Goal: Task Accomplishment & Management: Use online tool/utility

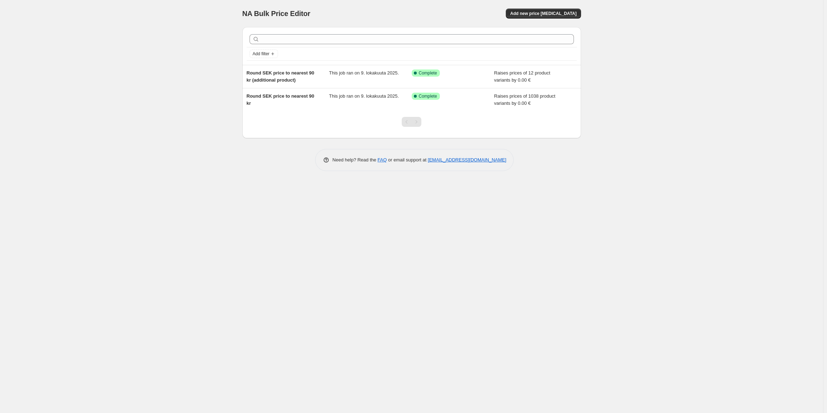
drag, startPoint x: 141, startPoint y: 184, endPoint x: 50, endPoint y: 119, distance: 112.3
click at [139, 183] on div "NA Bulk Price Editor. This page is ready NA Bulk Price Editor Add new price [ME…" at bounding box center [411, 206] width 823 height 413
click at [554, 14] on span "Add new price [MEDICAL_DATA]" at bounding box center [543, 14] width 66 height 6
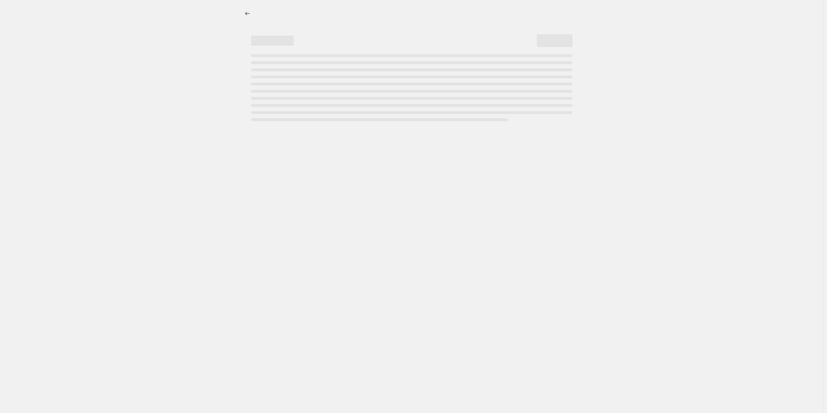
select select "percentage"
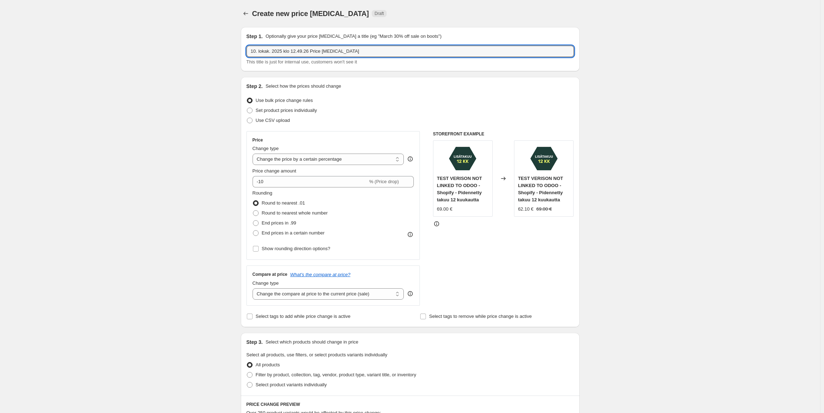
drag, startPoint x: 352, startPoint y: 52, endPoint x: 241, endPoint y: 56, distance: 110.6
click at [241, 56] on div "Step 1. Optionally give your price [MEDICAL_DATA] a title (eg "March 30% off sa…" at bounding box center [407, 367] width 344 height 692
click at [401, 50] on input "10. lokak. 2025 klo 12.49.26 Price [MEDICAL_DATA]" at bounding box center [409, 51] width 327 height 11
drag, startPoint x: 374, startPoint y: 50, endPoint x: 309, endPoint y: 52, distance: 64.6
click at [309, 52] on input "10. lokak. 2025 klo 12.49.26 Price [MEDICAL_DATA]" at bounding box center [409, 51] width 327 height 11
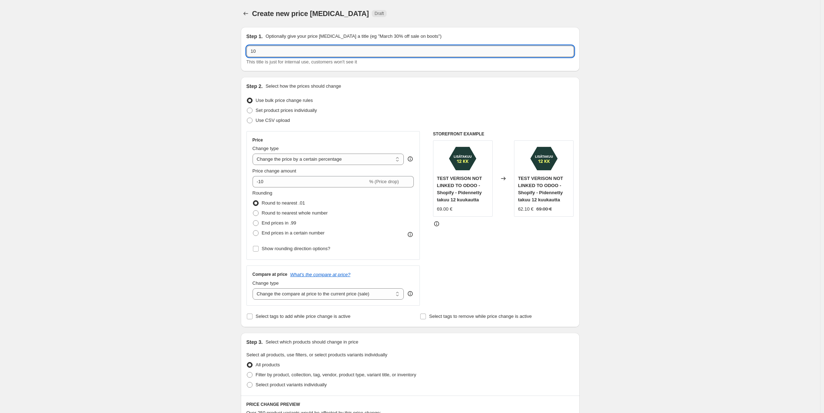
type input "1"
type input "Ruotsin tarjoukset"
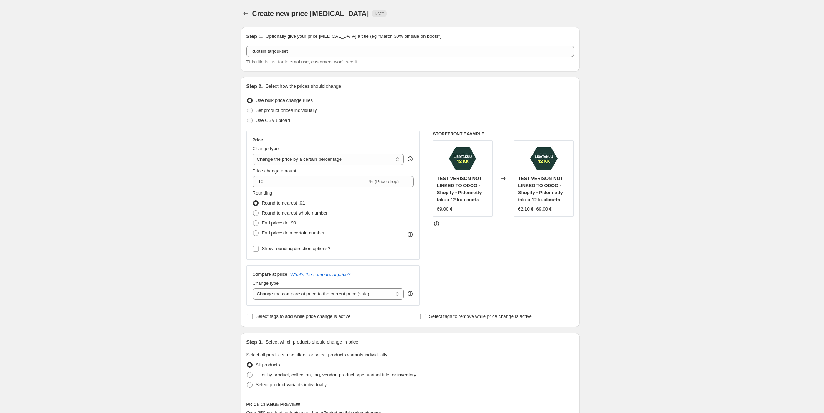
click at [158, 196] on div "Create new price [MEDICAL_DATA]. This page is ready Create new price [MEDICAL_D…" at bounding box center [410, 378] width 820 height 757
click at [276, 113] on span "Set product prices individually" at bounding box center [286, 110] width 61 height 5
click at [247, 108] on input "Set product prices individually" at bounding box center [247, 108] width 0 height 0
radio input "true"
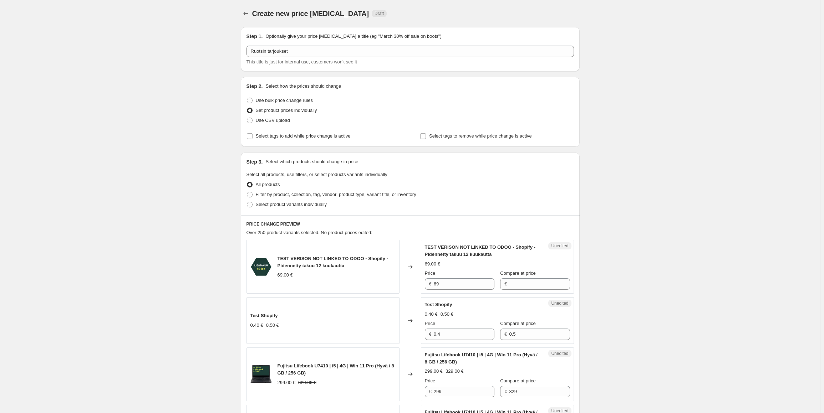
scroll to position [36, 0]
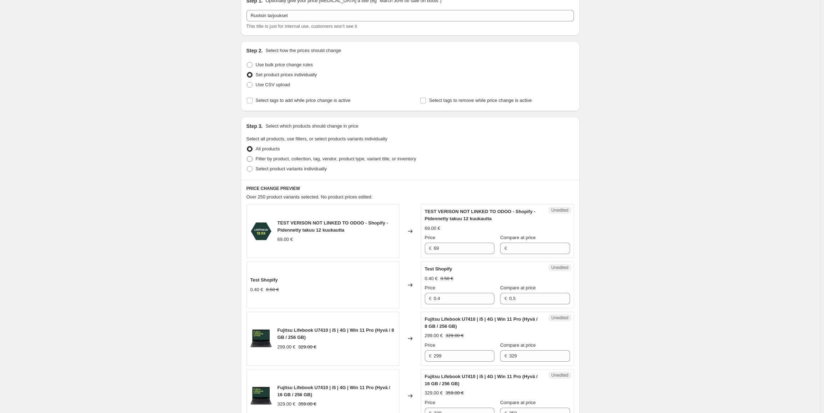
click at [255, 160] on label "Filter by product, collection, tag, vendor, product type, variant title, or inv…" at bounding box center [331, 159] width 170 height 10
click at [247, 157] on input "Filter by product, collection, tag, vendor, product type, variant title, or inv…" at bounding box center [247, 156] width 0 height 0
radio input "true"
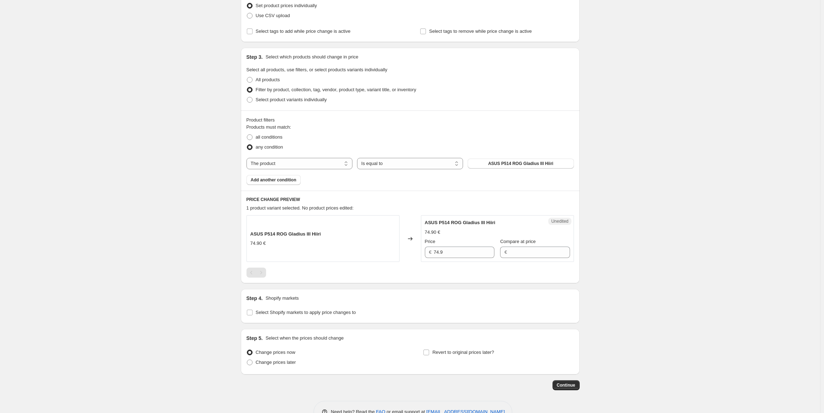
scroll to position [107, 0]
click at [492, 159] on button "ASUS P514 ROG Gladius III Hiiri" at bounding box center [520, 162] width 106 height 10
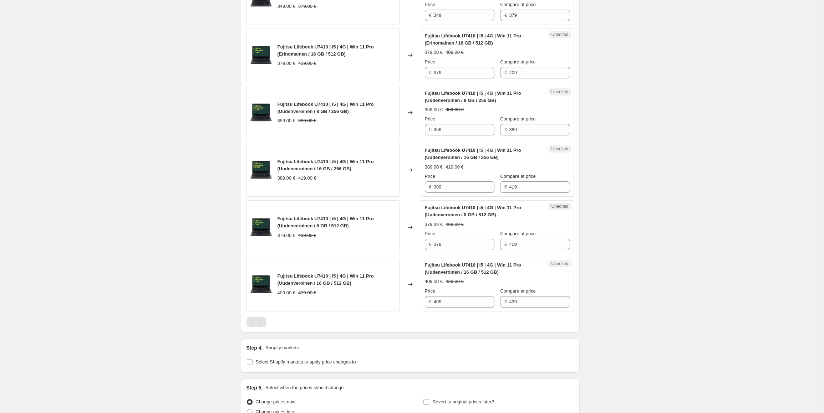
scroll to position [760, 0]
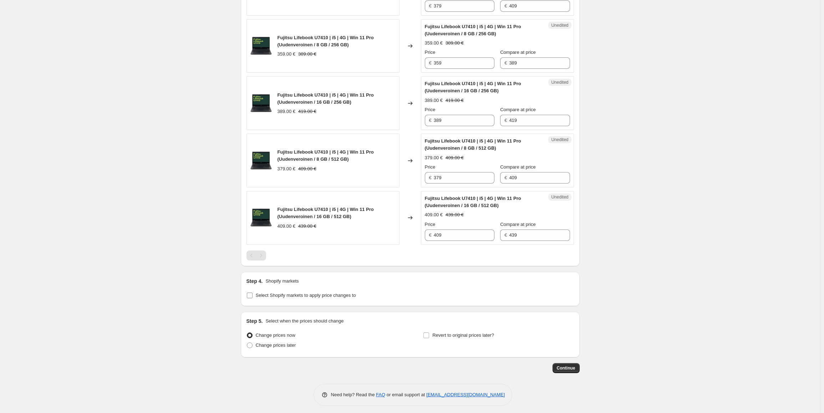
click at [252, 293] on input "Select Shopify markets to apply price changes to" at bounding box center [250, 296] width 6 height 6
checkbox input "true"
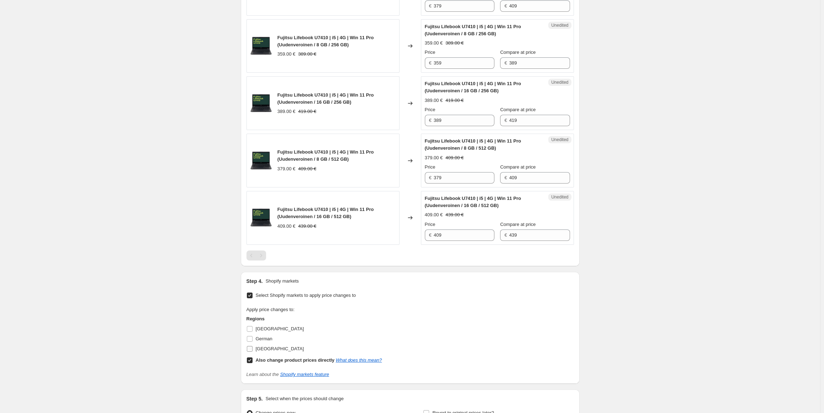
click at [252, 346] on input "[GEOGRAPHIC_DATA]" at bounding box center [250, 349] width 6 height 6
checkbox input "true"
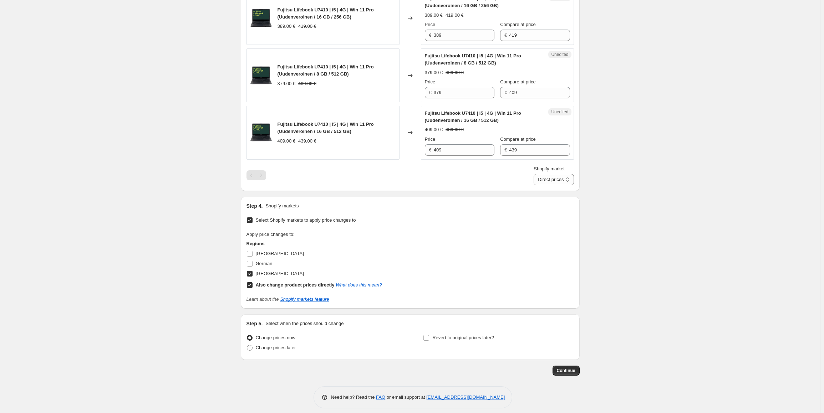
scroll to position [847, 0]
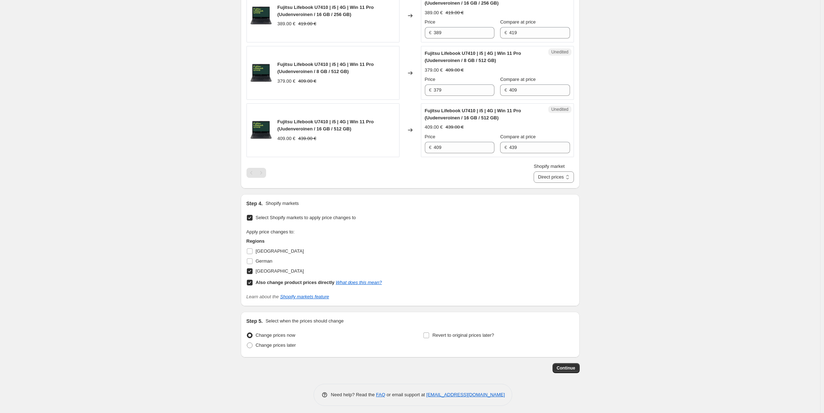
drag, startPoint x: 251, startPoint y: 279, endPoint x: 234, endPoint y: 291, distance: 21.3
click at [251, 280] on input "Also change product prices directly What does this mean?" at bounding box center [250, 283] width 6 height 6
checkbox input "false"
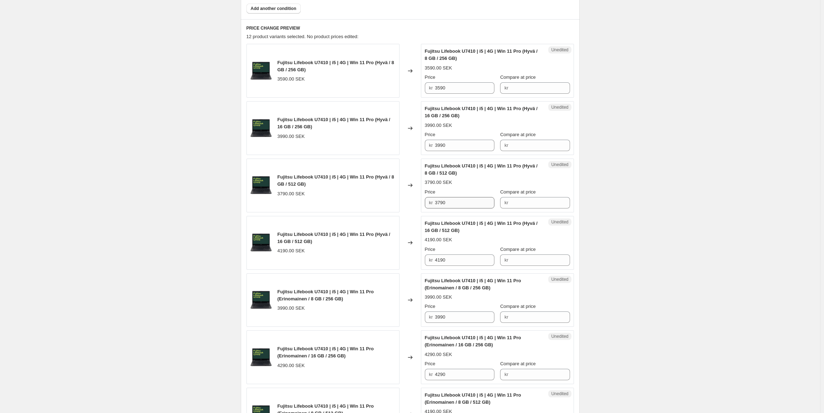
scroll to position [303, 0]
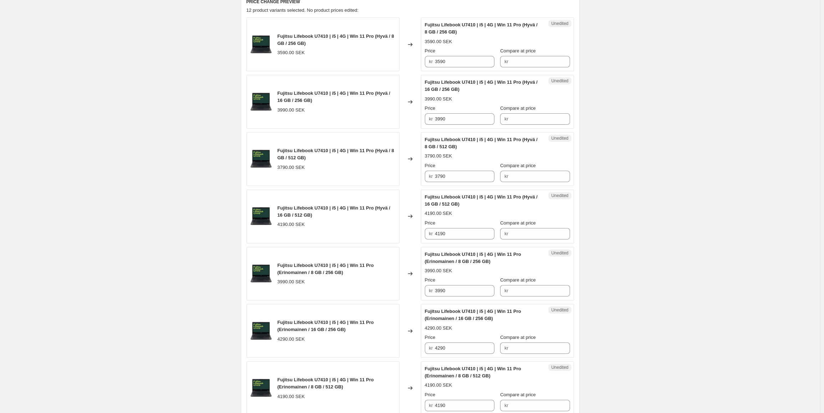
click at [506, 62] on span "kr" at bounding box center [506, 61] width 4 height 5
click at [452, 63] on input "3590" at bounding box center [465, 61] width 60 height 11
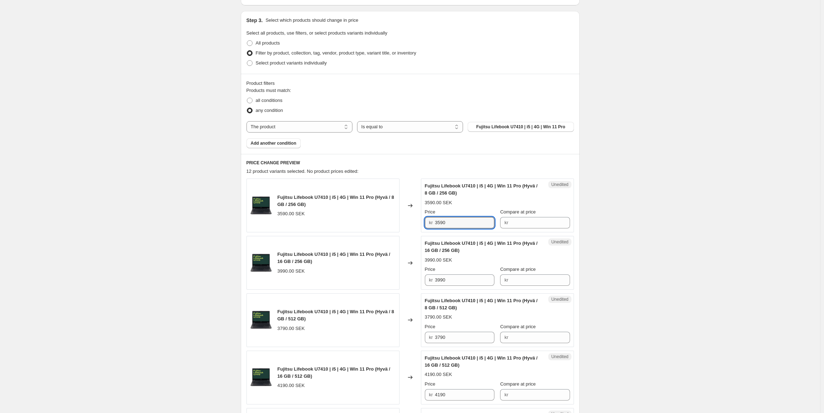
scroll to position [143, 0]
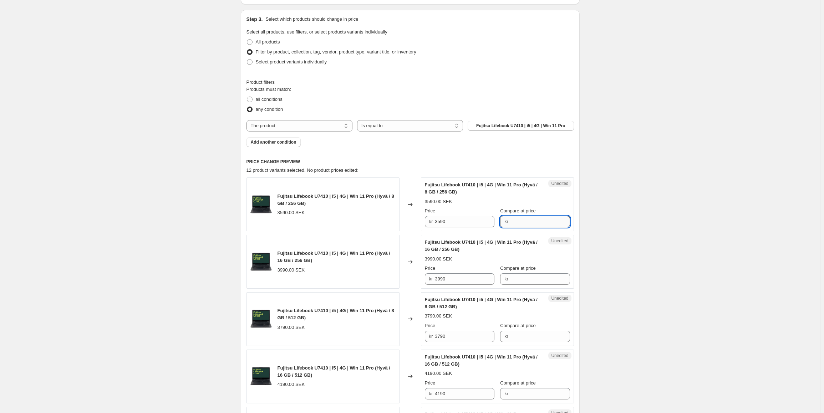
click at [523, 222] on input "Compare at price" at bounding box center [540, 221] width 60 height 11
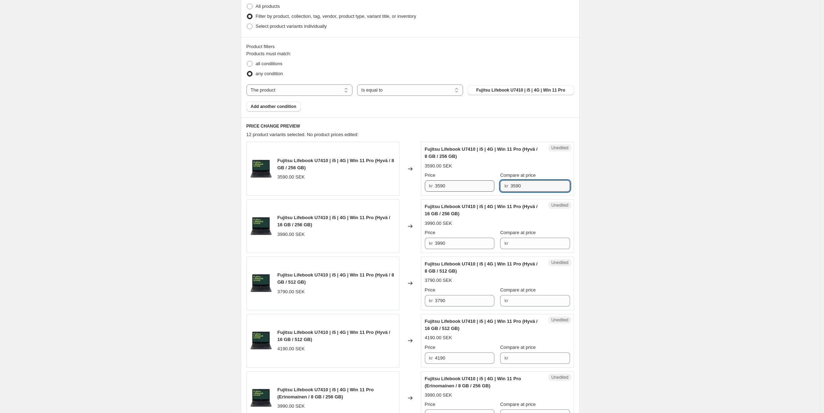
type input "3590"
click at [439, 186] on input "3590" at bounding box center [465, 185] width 60 height 11
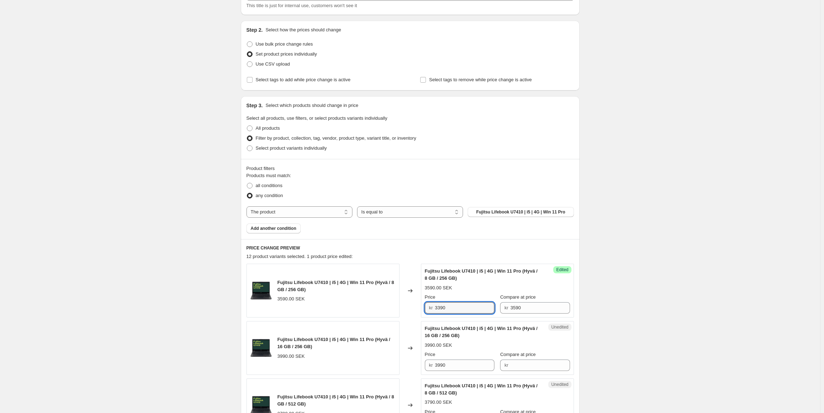
scroll to position [0, 0]
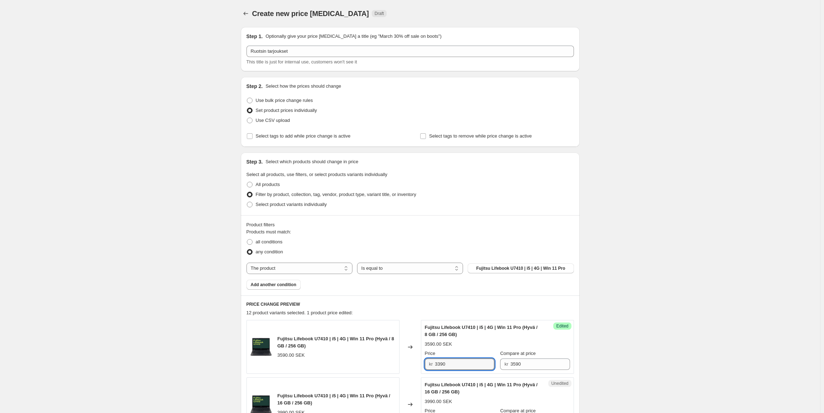
type input "3390"
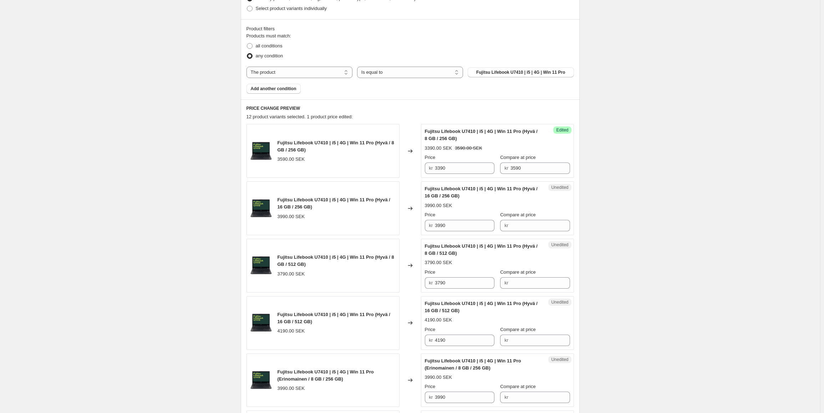
scroll to position [196, 0]
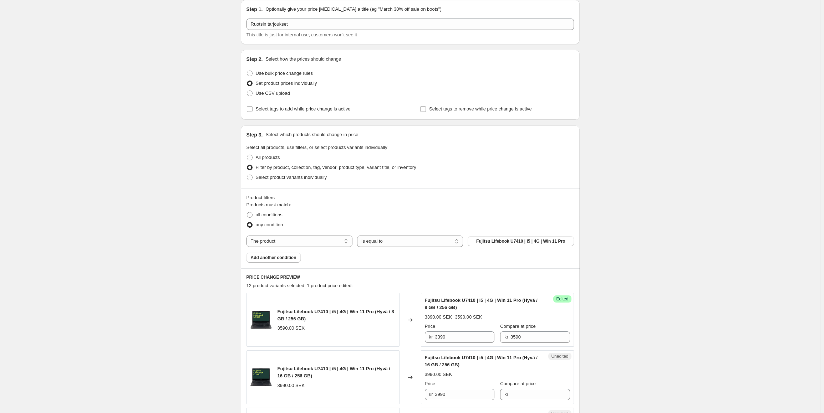
scroll to position [17, 0]
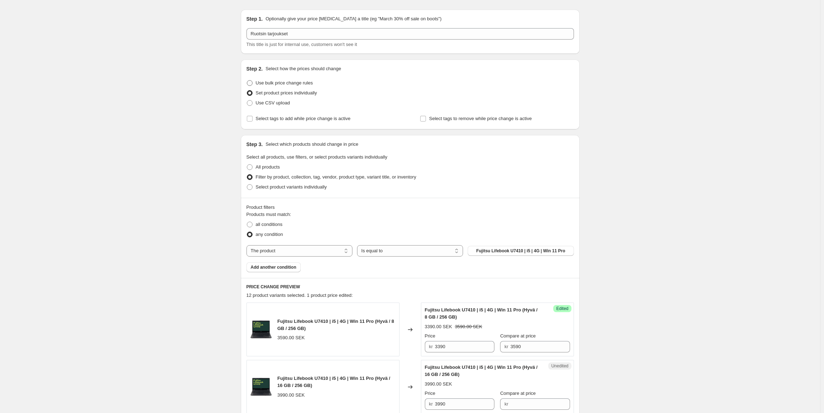
click at [251, 83] on span at bounding box center [250, 83] width 6 height 6
click at [247, 81] on input "Use bulk price change rules" at bounding box center [247, 80] width 0 height 0
radio input "true"
select select "percentage"
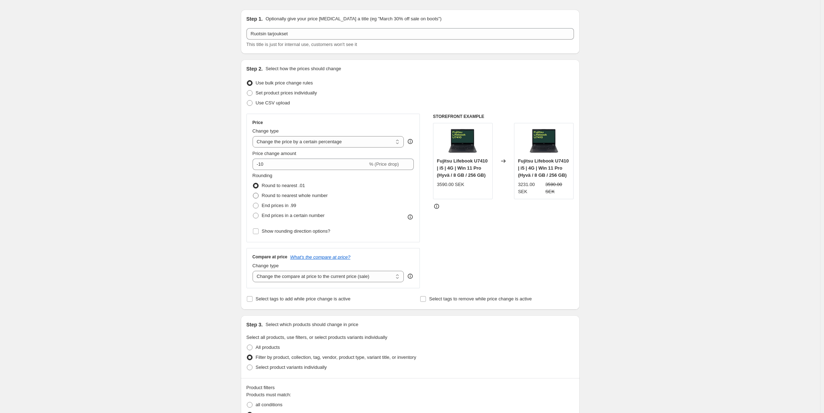
click at [258, 196] on span at bounding box center [256, 196] width 6 height 6
click at [253, 193] on input "Round to nearest whole number" at bounding box center [253, 193] width 0 height 0
radio input "true"
click at [262, 215] on label "End prices in a certain number" at bounding box center [288, 216] width 72 height 10
click at [253, 213] on input "End prices in a certain number" at bounding box center [253, 213] width 0 height 0
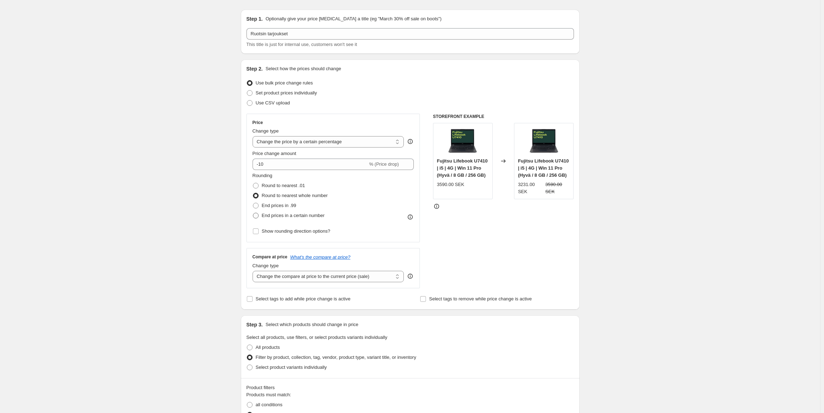
radio input "true"
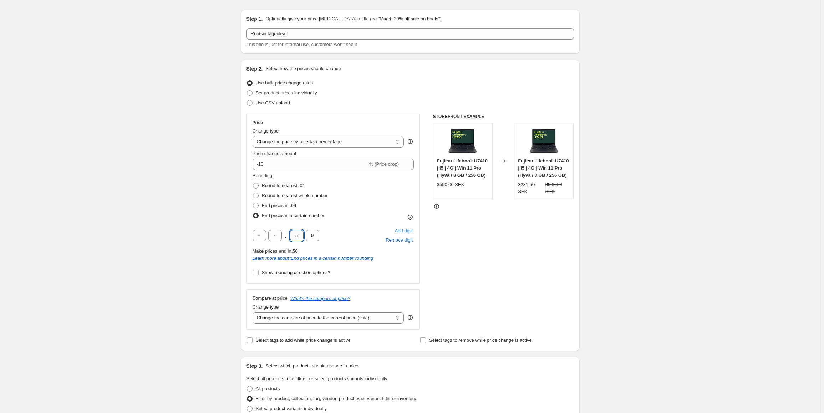
drag, startPoint x: 302, startPoint y: 236, endPoint x: 291, endPoint y: 236, distance: 11.4
click at [291, 236] on input "5" at bounding box center [297, 235] width 14 height 11
type input "0"
click at [262, 235] on input "text" at bounding box center [259, 235] width 14 height 11
type input "9"
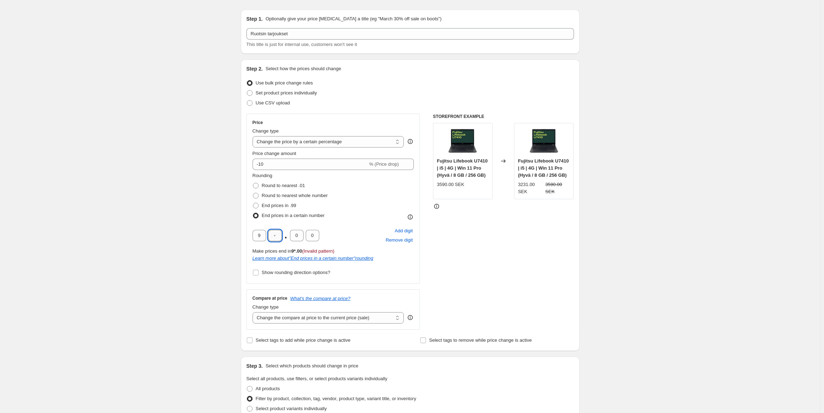
type input "0"
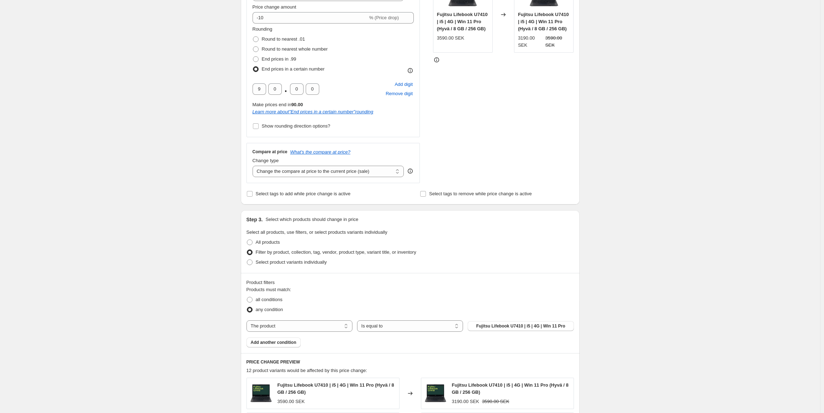
scroll to position [196, 0]
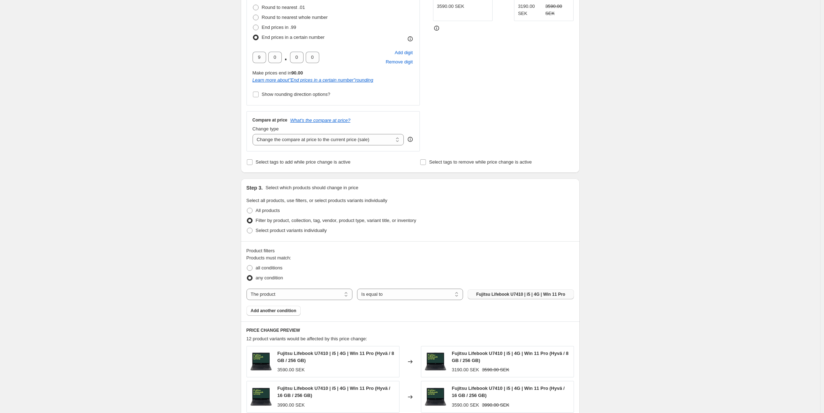
click at [513, 297] on button "Fujitsu Lifebook U7410 | i5 | 4G | Win 11 Pro" at bounding box center [520, 295] width 106 height 10
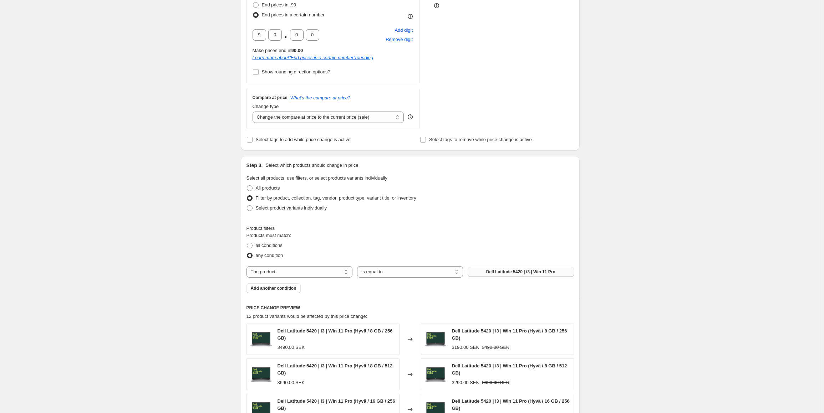
scroll to position [285, 0]
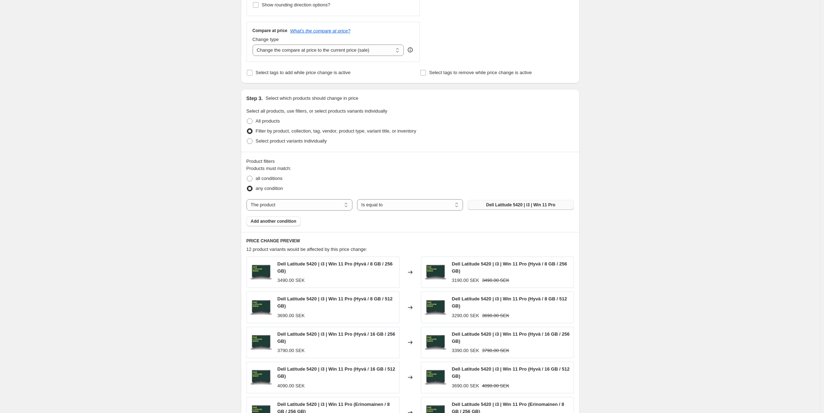
click at [501, 204] on span "Dell Latitude 5420 | i3 | Win 11 Pro" at bounding box center [520, 205] width 69 height 6
click at [506, 204] on span "Fujitsu Lifebook U7310 | i5 | Win 11 Pro" at bounding box center [521, 205] width 80 height 6
click at [507, 205] on span "Dell Latitude 5420 | i3 | 4G | Win 11 Pro" at bounding box center [520, 205] width 78 height 6
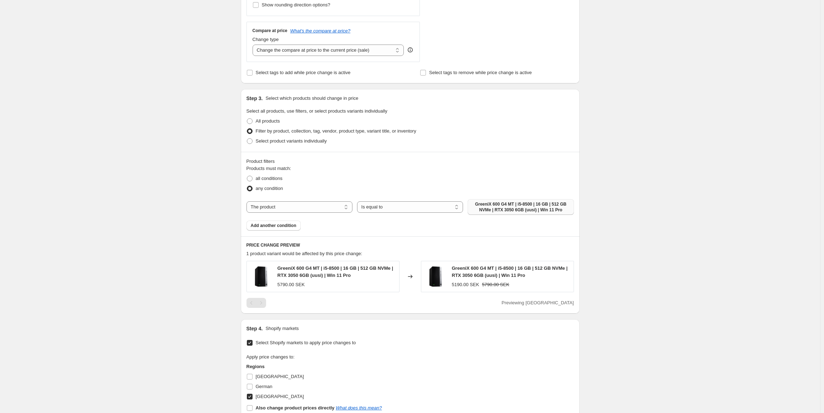
click at [515, 206] on span "GreeniX 600 G4 MT | i5-8500 | 16 GB | 512 GB NVMe | RTX 3050 6GB (uusi) | Win 1…" at bounding box center [520, 206] width 97 height 11
click at [475, 203] on span "GreeniX Z2 Tower G4 | i7-8700K | 16 GB | 512 GB NVMe | RTX 4060 8GB (uusi) | Wi…" at bounding box center [520, 206] width 97 height 11
click at [485, 208] on span "HP EliteDesk 800 G4 DM | i5-8500T | 16 GB | 256 GB NVMe | WiFi | Win 11 Pro" at bounding box center [520, 206] width 97 height 11
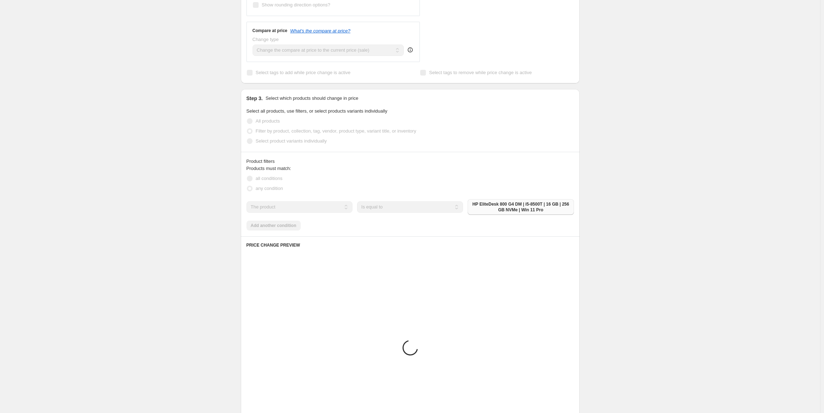
click at [685, 275] on div "Create new price [MEDICAL_DATA]. This page is ready Create new price [MEDICAL_D…" at bounding box center [410, 193] width 820 height 956
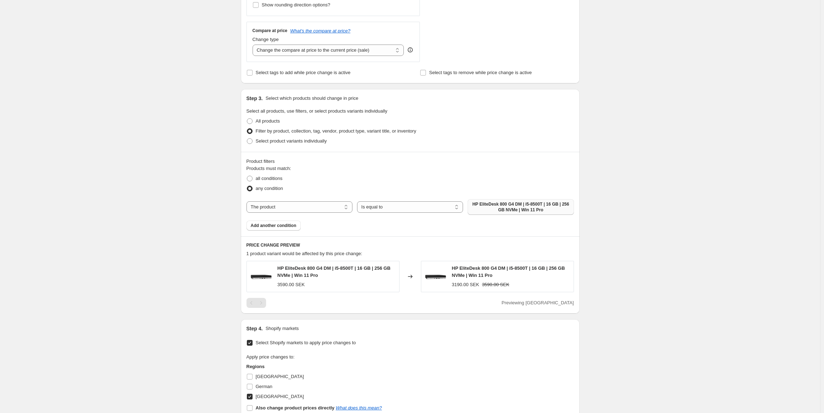
click at [682, 274] on div "Create new price [MEDICAL_DATA]. This page is ready Create new price [MEDICAL_D…" at bounding box center [410, 129] width 820 height 828
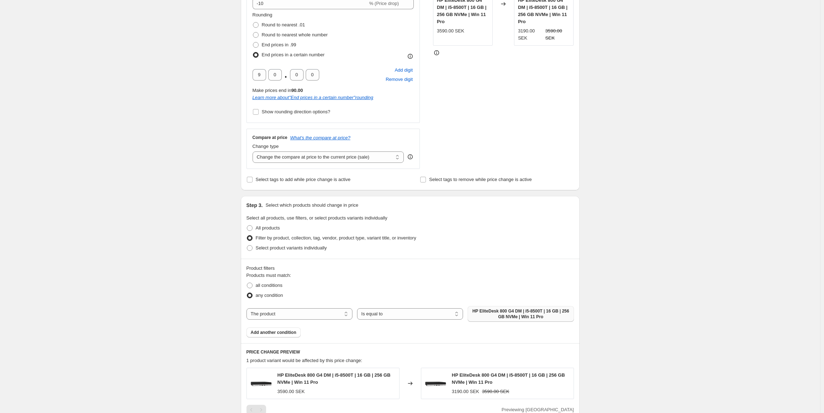
scroll to position [250, 0]
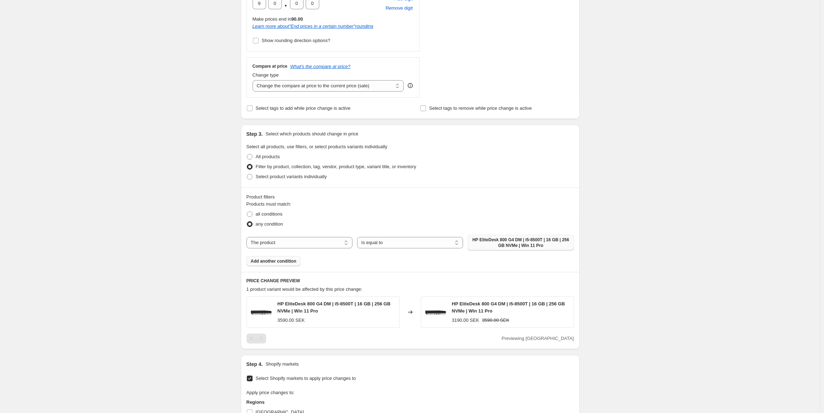
click at [267, 262] on span "Add another condition" at bounding box center [274, 261] width 46 height 6
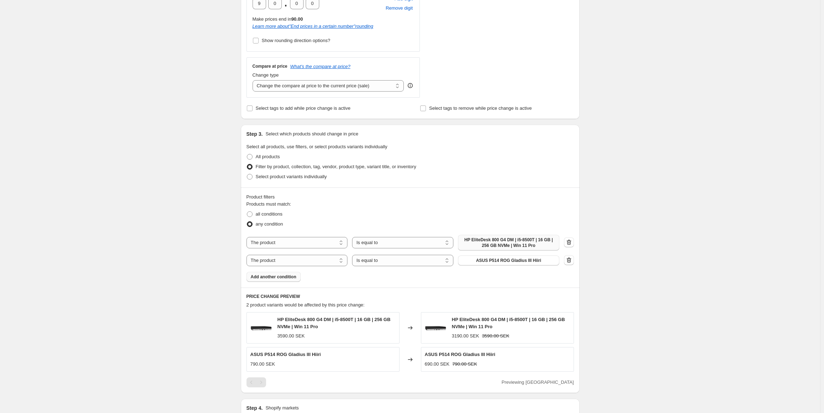
click at [283, 275] on span "Add another condition" at bounding box center [274, 277] width 46 height 6
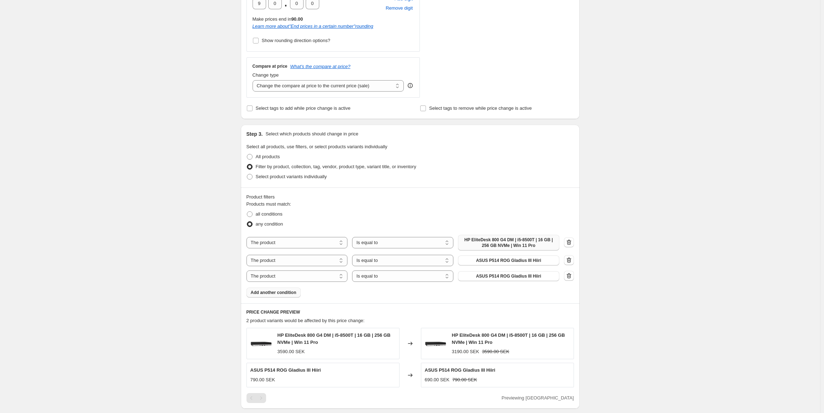
click at [268, 294] on span "Add another condition" at bounding box center [274, 293] width 46 height 6
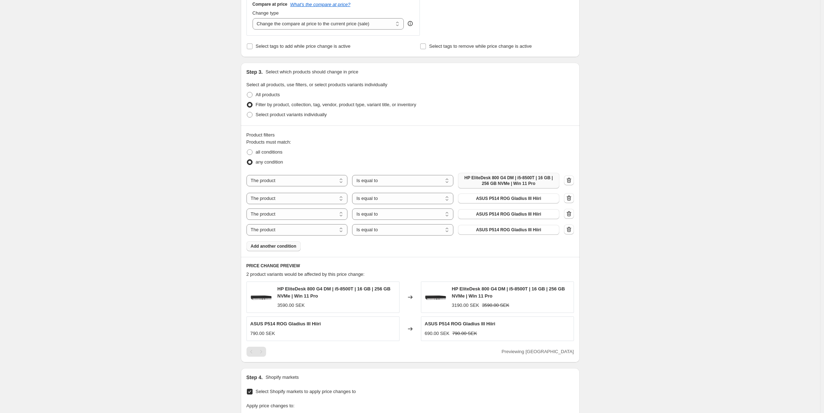
scroll to position [392, 0]
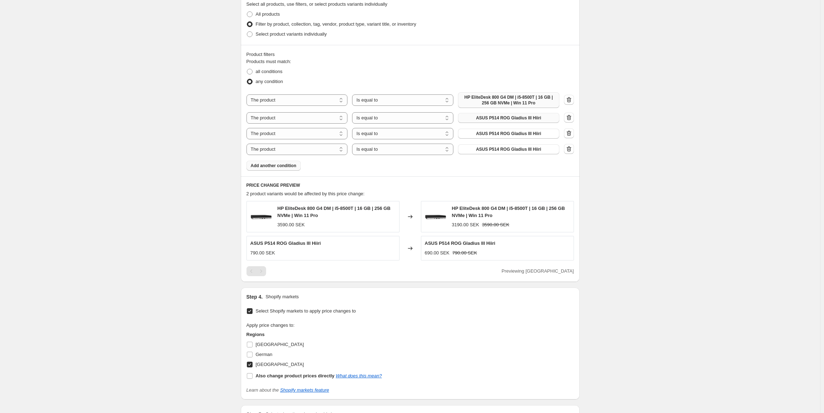
click at [520, 120] on span "ASUS P514 ROG Gladius III Hiiri" at bounding box center [508, 118] width 65 height 6
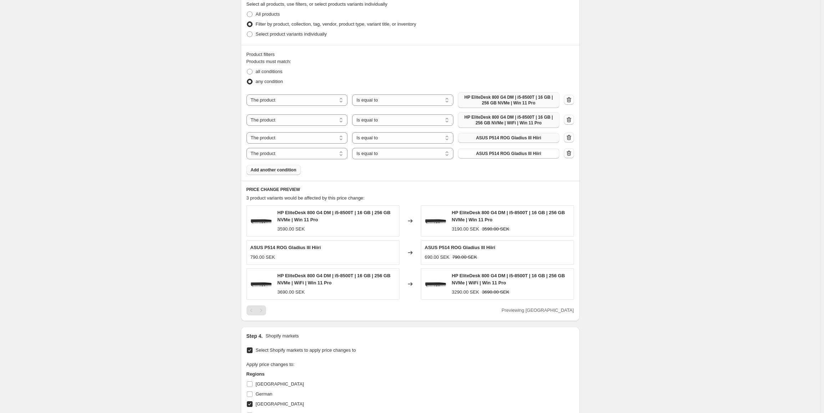
click at [519, 136] on span "ASUS P514 ROG Gladius III Hiiri" at bounding box center [508, 138] width 65 height 6
click at [483, 138] on span "ASUS P514 ROG Gladius III Hiiri" at bounding box center [508, 138] width 65 height 6
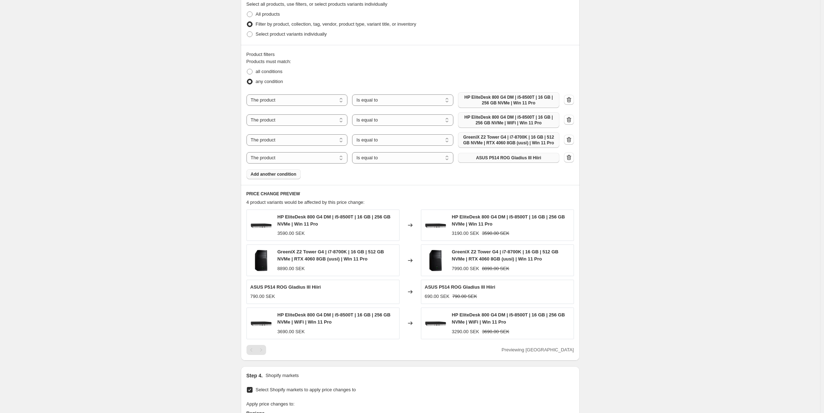
click at [490, 157] on span "ASUS P514 ROG Gladius III Hiiri" at bounding box center [508, 158] width 65 height 6
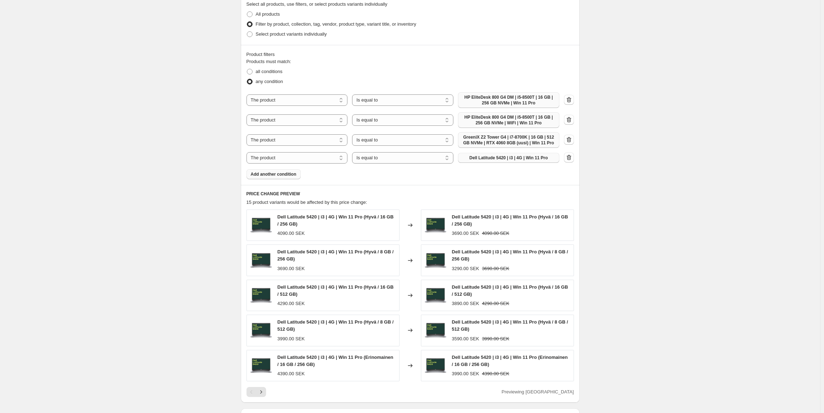
scroll to position [499, 0]
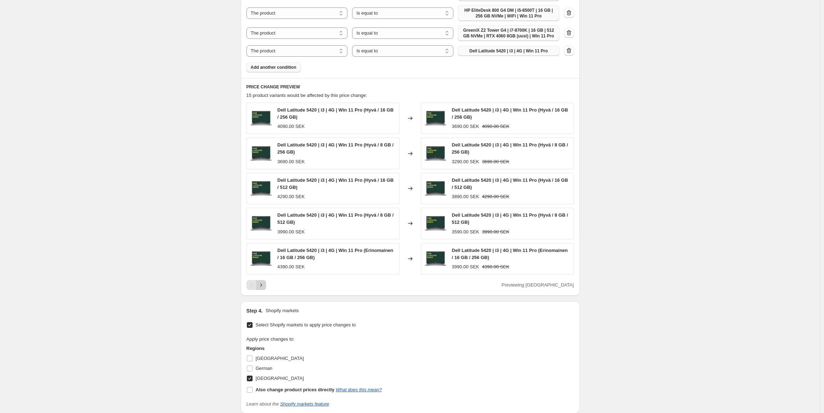
click at [262, 284] on icon "Next" at bounding box center [261, 284] width 2 height 3
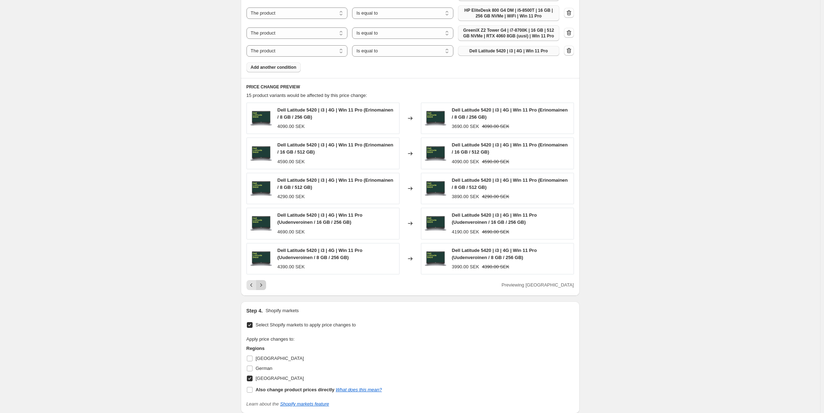
click at [262, 283] on icon "Next" at bounding box center [261, 284] width 2 height 3
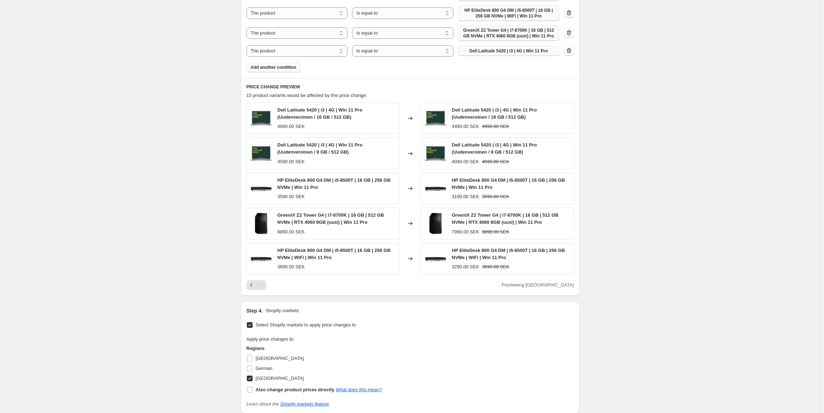
click at [277, 68] on span "Add another condition" at bounding box center [274, 68] width 46 height 6
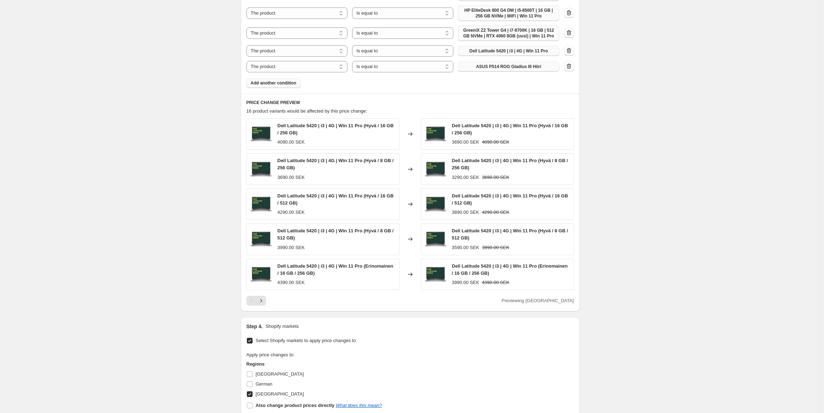
click at [526, 67] on span "ASUS P514 ROG Gladius III Hiiri" at bounding box center [508, 67] width 65 height 6
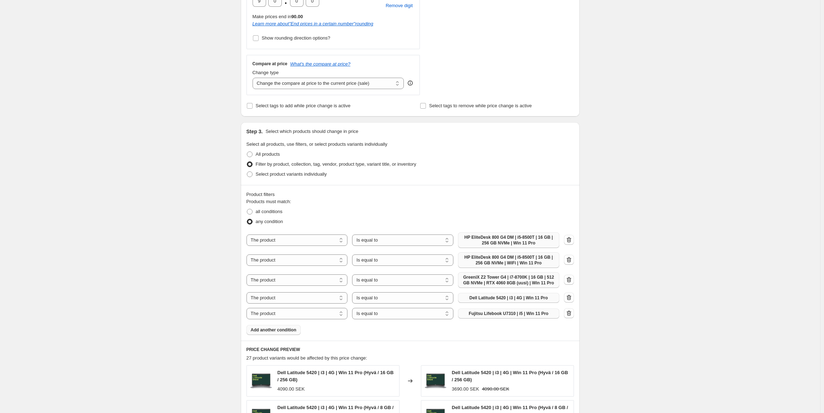
scroll to position [250, 0]
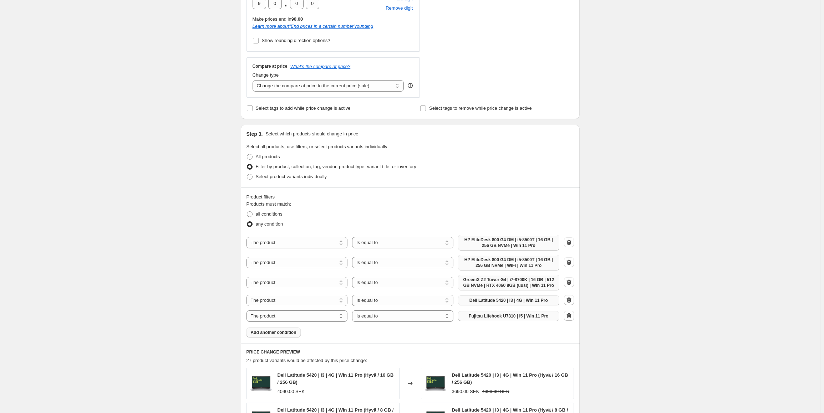
click at [272, 331] on span "Add another condition" at bounding box center [274, 333] width 46 height 6
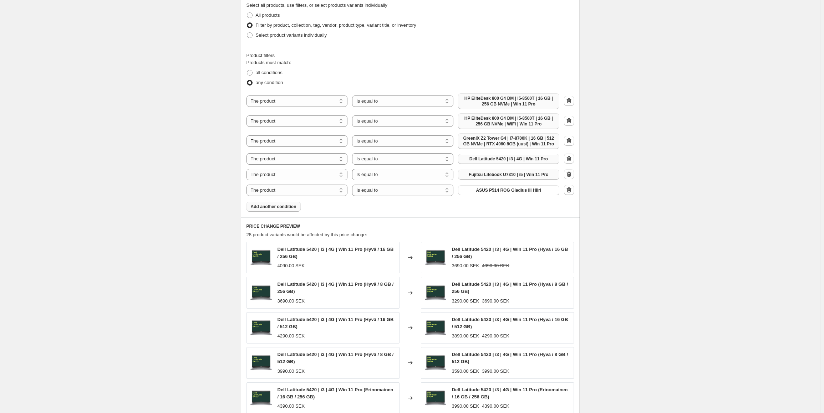
scroll to position [392, 0]
click at [482, 189] on span "ASUS P514 ROG Gladius III Hiiri" at bounding box center [508, 189] width 65 height 6
click at [265, 206] on span "Add another condition" at bounding box center [274, 206] width 46 height 6
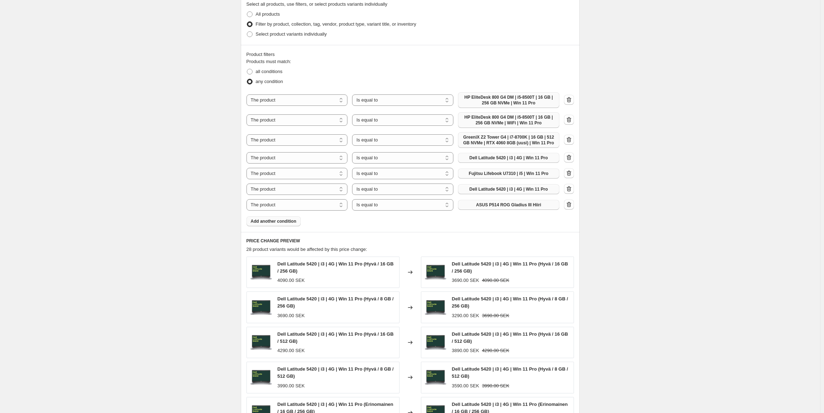
click at [484, 203] on span "ASUS P514 ROG Gladius III Hiiri" at bounding box center [508, 205] width 65 height 6
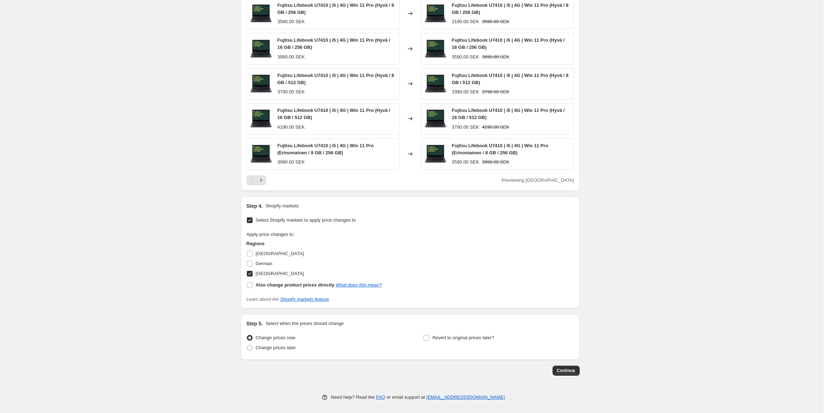
scroll to position [655, 0]
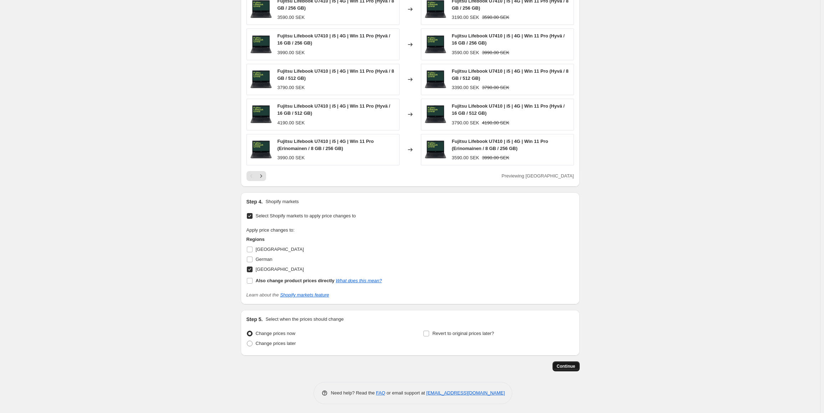
click at [573, 366] on span "Continue" at bounding box center [566, 367] width 19 height 6
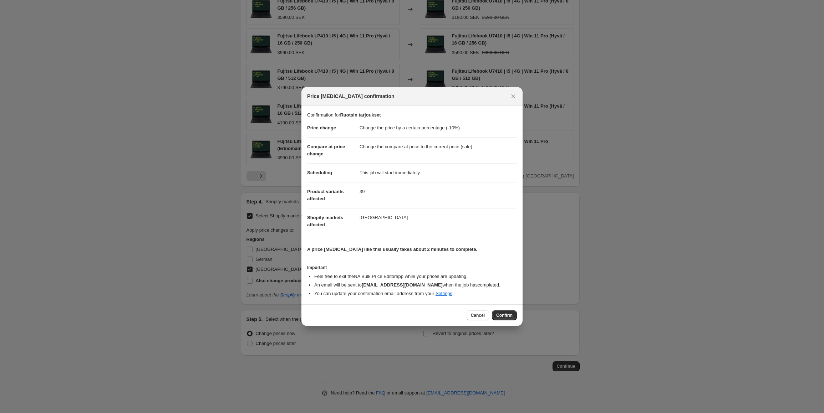
click at [507, 313] on span "Confirm" at bounding box center [504, 316] width 16 height 6
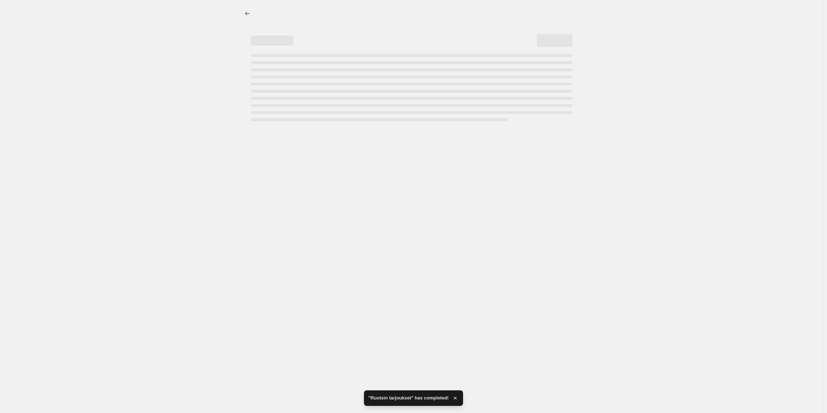
select select "percentage"
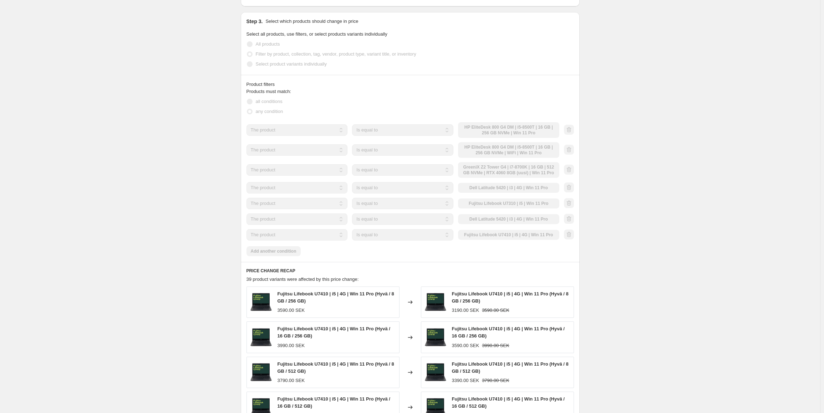
scroll to position [535, 0]
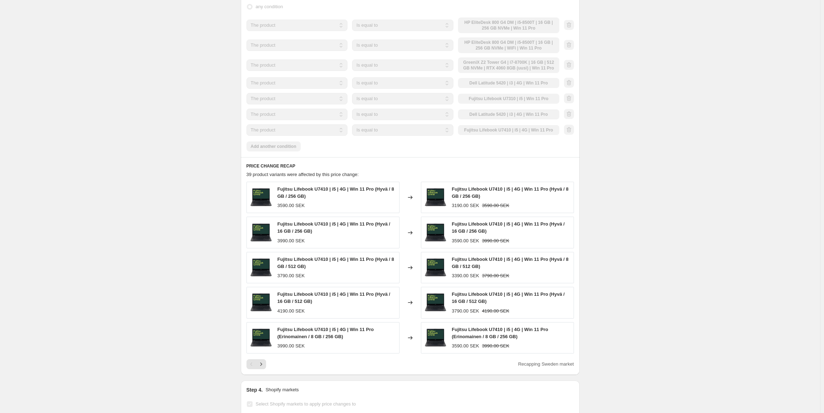
click at [51, 145] on div "Ruotsin tarjoukset. This page is ready Ruotsin tarjoukset Success Complete Comp…" at bounding box center [410, 26] width 820 height 1122
click at [153, 220] on div "Ruotsin tarjoukset. This page is ready Ruotsin tarjoukset Success Complete Comp…" at bounding box center [410, 26] width 820 height 1122
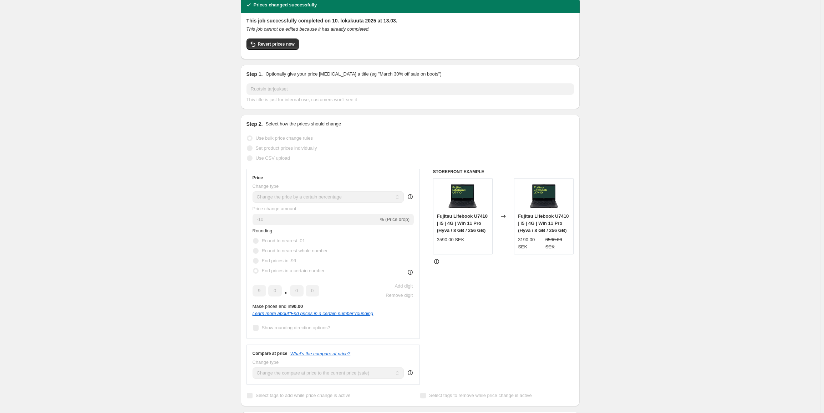
scroll to position [0, 0]
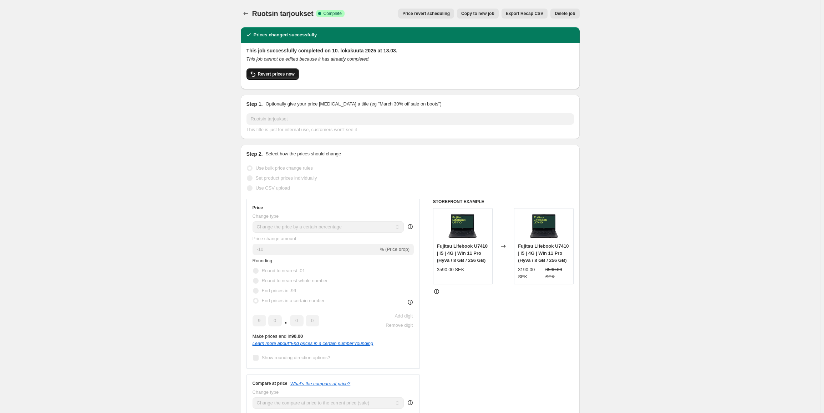
click at [278, 73] on span "Revert prices now" at bounding box center [276, 74] width 37 height 6
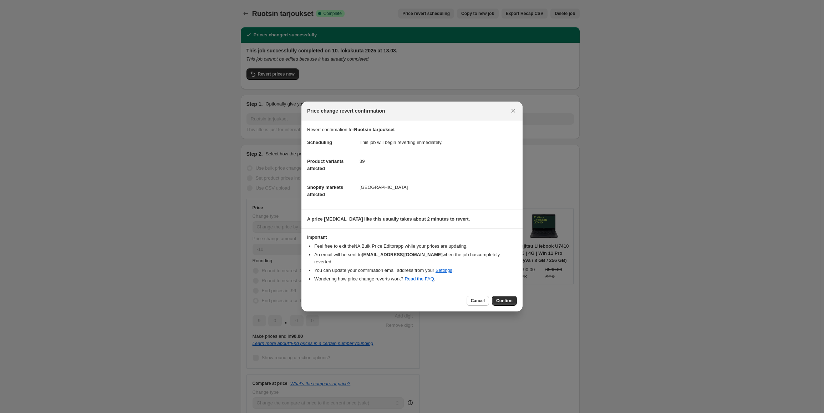
click at [509, 298] on span "Confirm" at bounding box center [504, 301] width 16 height 6
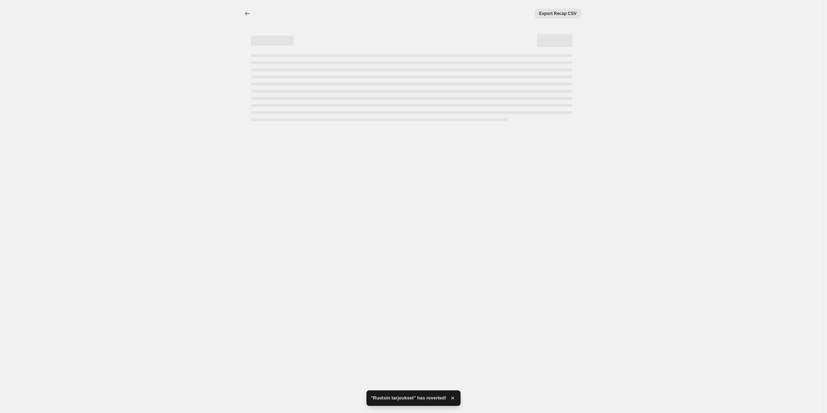
select select "percentage"
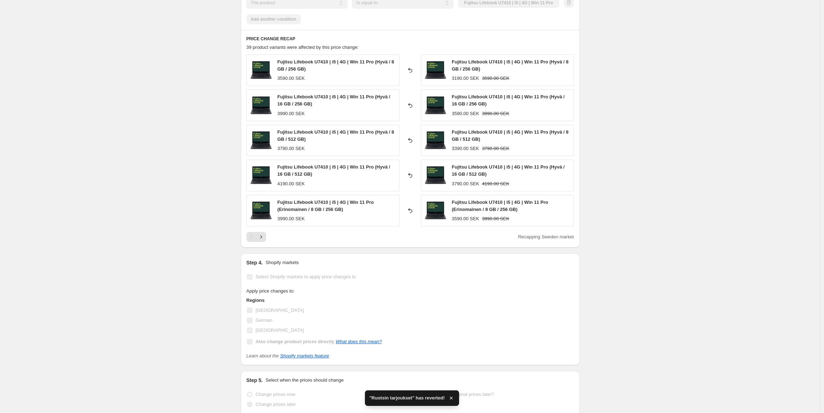
scroll to position [642, 0]
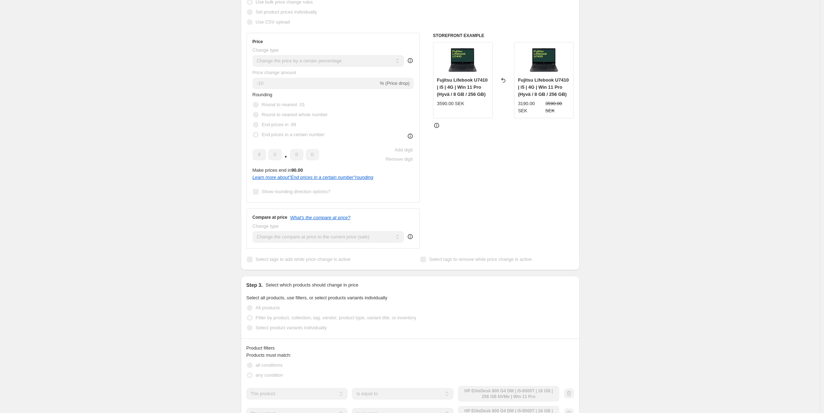
click at [201, 99] on div "Ruotsin tarjoukset. This page is ready Ruotsin tarjoukset Complete Reverted Cop…" at bounding box center [410, 406] width 820 height 1102
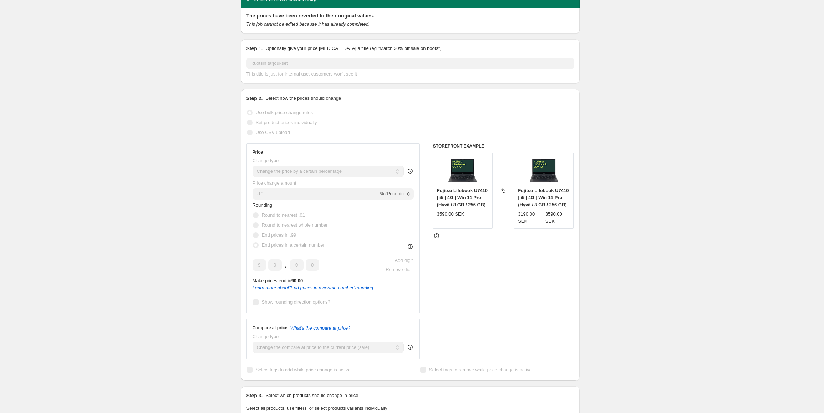
scroll to position [0, 0]
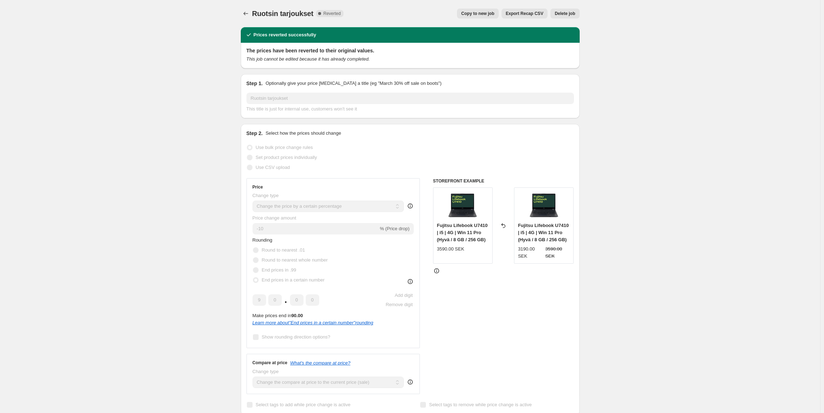
click at [482, 15] on span "Copy to new job" at bounding box center [477, 14] width 33 height 6
select select "percentage"
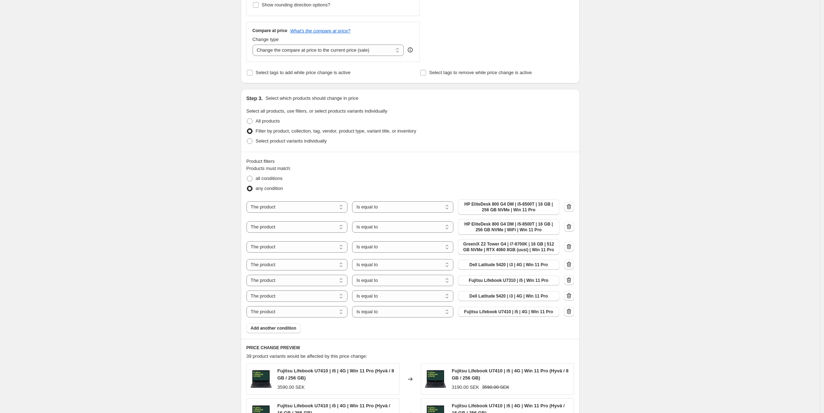
scroll to position [321, 0]
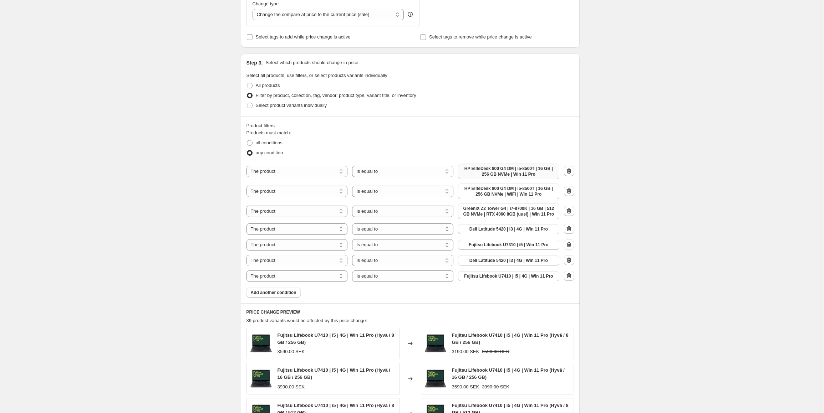
click at [514, 170] on span "HP EliteDesk 800 G4 DM | i5-8500T | 16 GB | 256 GB NVMe | Win 11 Pro" at bounding box center [508, 171] width 93 height 11
click at [482, 172] on span "HP EliteDesk 800 G4 DM | i5-8500T | 16 GB | 256 GB NVMe | Win 11 Pro" at bounding box center [508, 171] width 93 height 11
click at [503, 213] on span "GreeniX Z2 Tower G4 | i7-8700K | 16 GB | 512 GB NVMe | RTX 4060 8GB (uusi) | Wi…" at bounding box center [508, 211] width 93 height 11
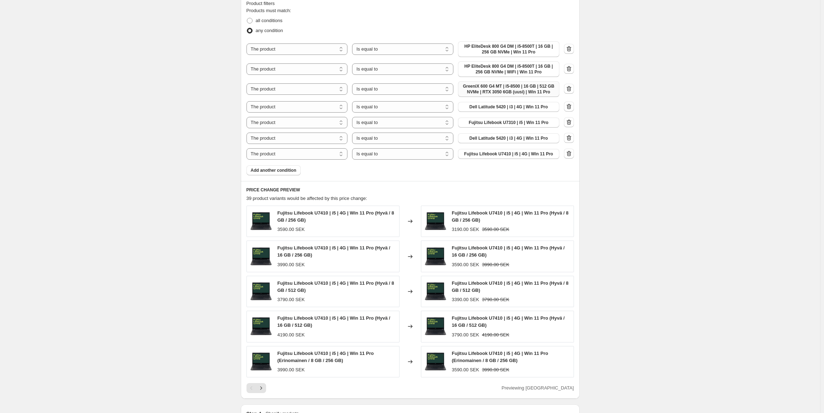
scroll to position [441, 0]
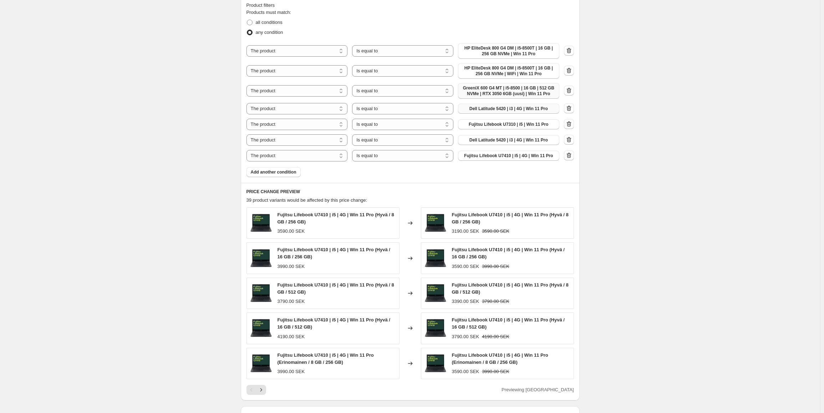
click at [486, 107] on span "Dell Latitude 5420 | i3 | 4G | Win 11 Pro" at bounding box center [508, 109] width 78 height 6
click at [571, 109] on icon "button" at bounding box center [568, 108] width 5 height 5
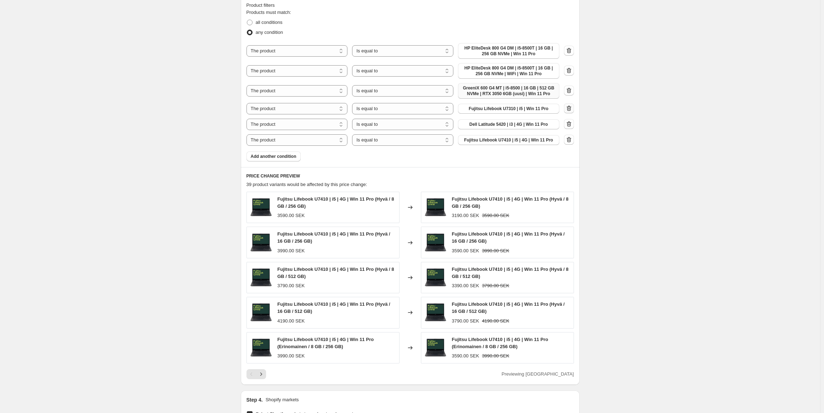
click at [568, 109] on icon "button" at bounding box center [568, 108] width 7 height 7
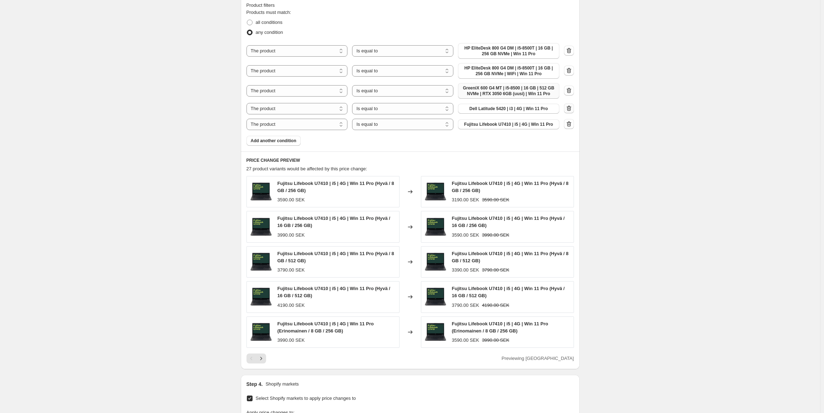
click at [569, 110] on icon "button" at bounding box center [568, 108] width 7 height 7
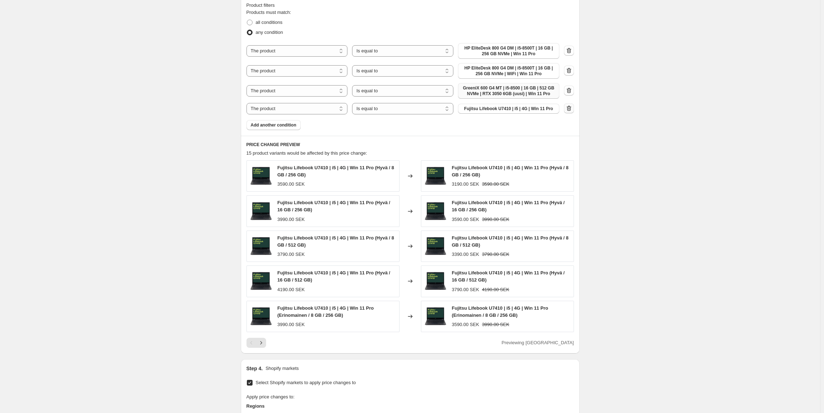
click at [570, 110] on icon "button" at bounding box center [568, 108] width 7 height 7
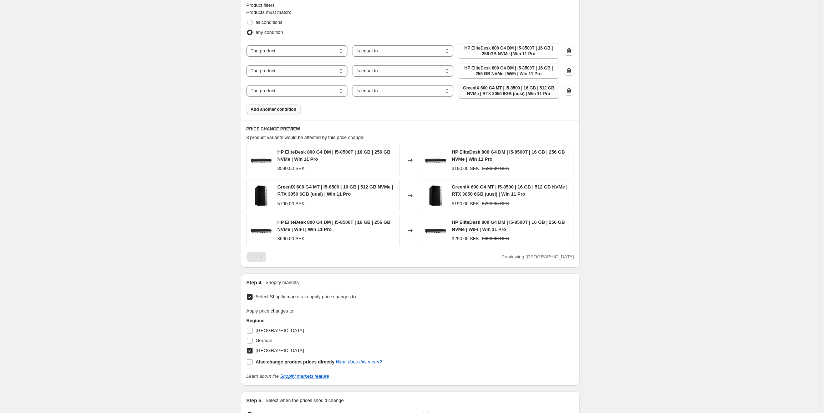
click at [271, 107] on span "Add another condition" at bounding box center [274, 110] width 46 height 6
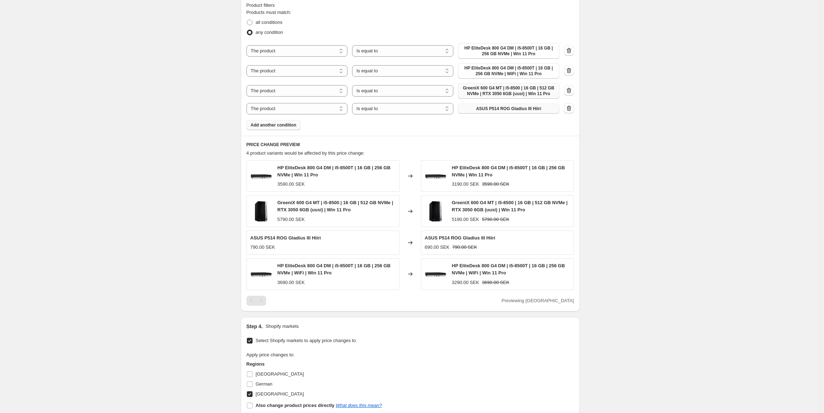
click at [501, 111] on span "ASUS P514 ROG Gladius III Hiiri" at bounding box center [508, 109] width 65 height 6
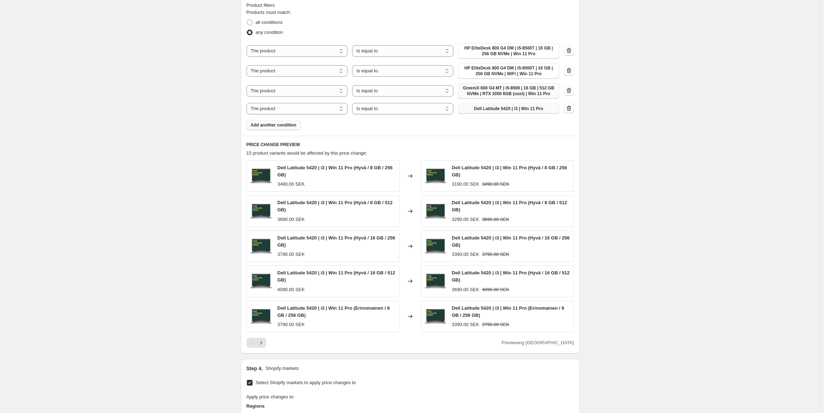
click at [277, 123] on span "Add another condition" at bounding box center [274, 125] width 46 height 6
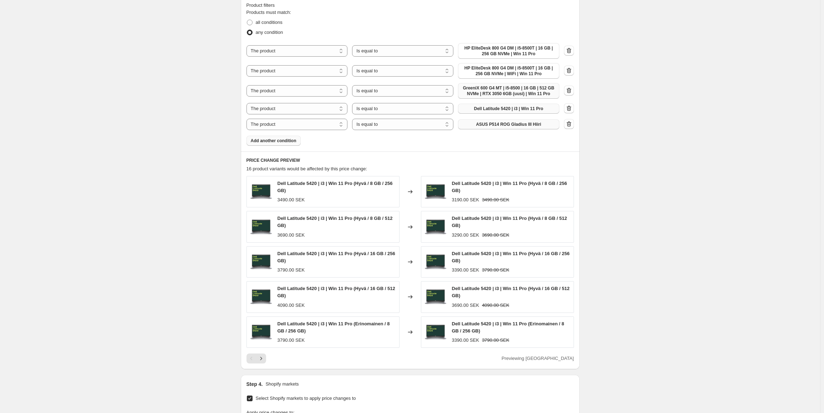
click at [493, 125] on span "ASUS P514 ROG Gladius III Hiiri" at bounding box center [508, 125] width 65 height 6
drag, startPoint x: 265, startPoint y: 140, endPoint x: 273, endPoint y: 151, distance: 13.3
click at [265, 140] on span "Add another condition" at bounding box center [274, 141] width 46 height 6
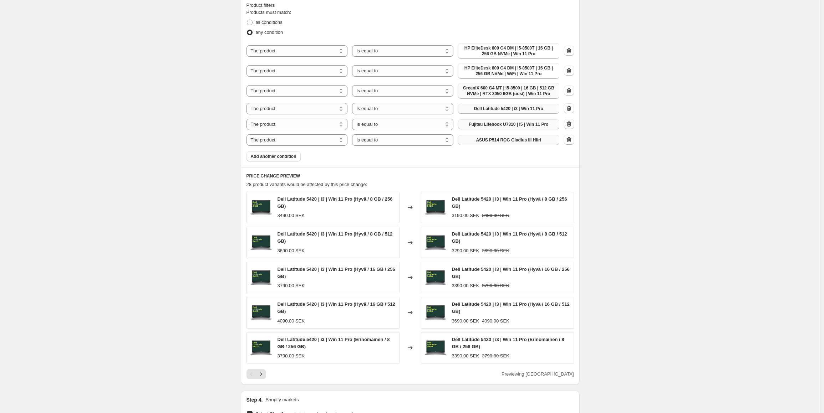
click at [485, 141] on span "ASUS P514 ROG Gladius III Hiiri" at bounding box center [508, 140] width 65 height 6
click at [264, 161] on button "Add another condition" at bounding box center [273, 157] width 54 height 10
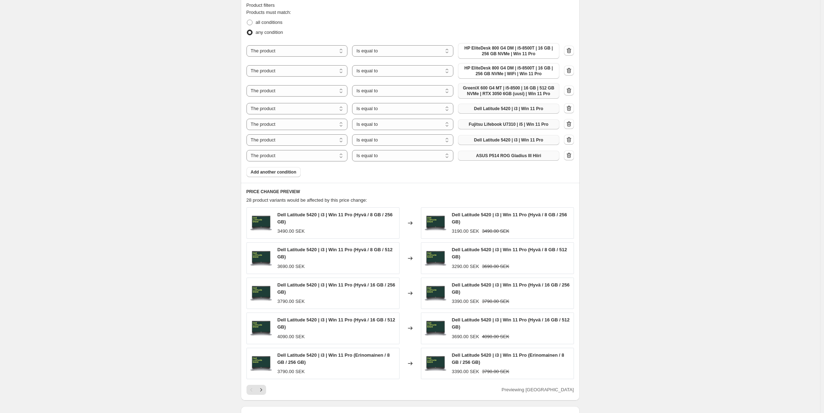
click at [504, 153] on span "ASUS P514 ROG Gladius III Hiiri" at bounding box center [508, 156] width 65 height 6
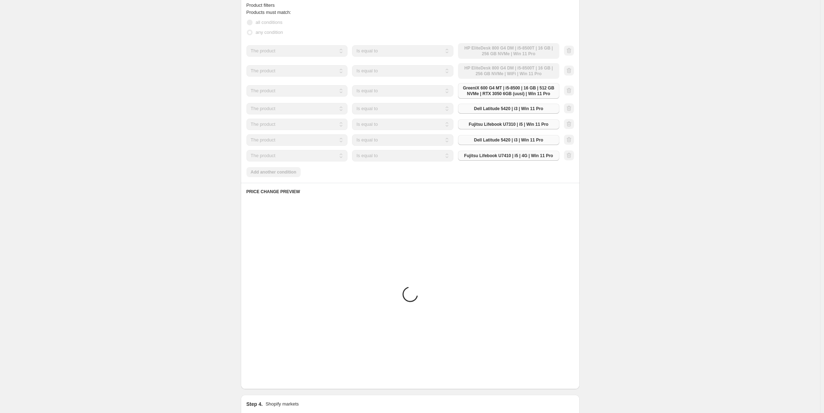
click at [654, 257] on div "Create new price [MEDICAL_DATA]. This page is ready Create new price [MEDICAL_D…" at bounding box center [410, 88] width 820 height 1059
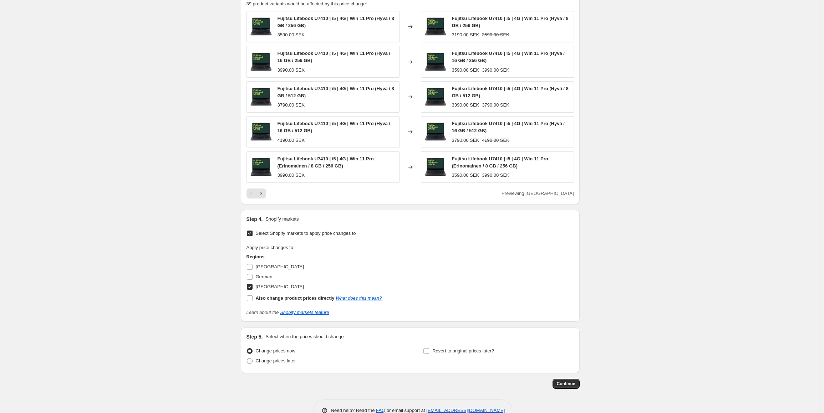
scroll to position [655, 0]
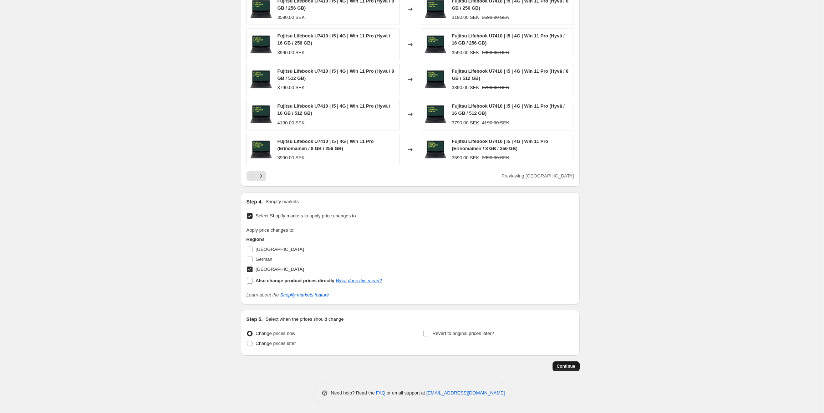
click at [569, 368] on span "Continue" at bounding box center [566, 367] width 19 height 6
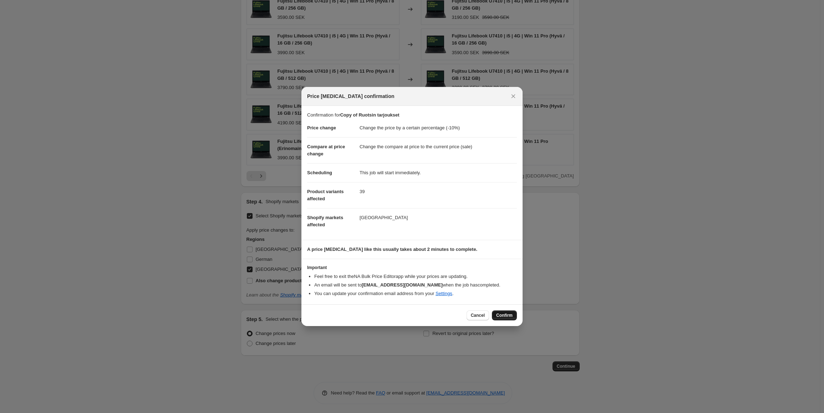
click at [506, 314] on span "Confirm" at bounding box center [504, 316] width 16 height 6
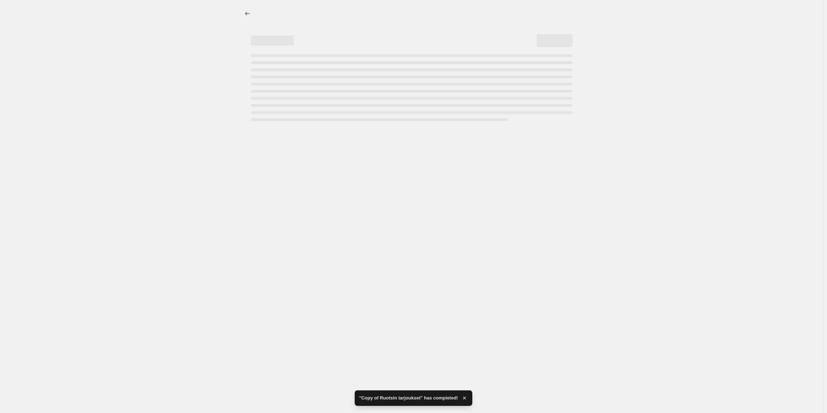
select select "percentage"
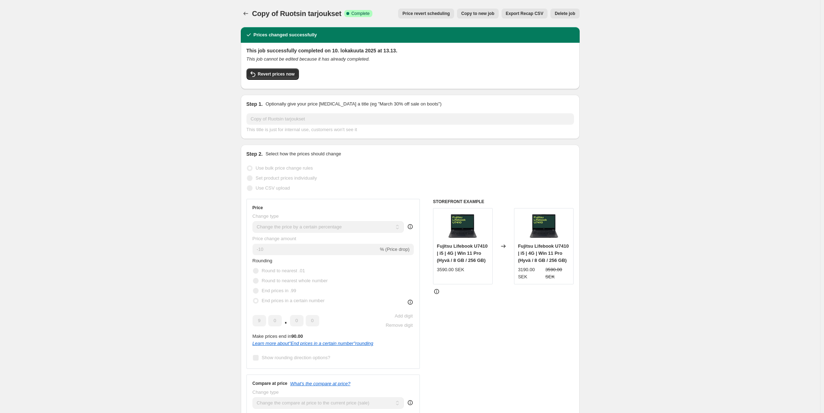
click at [272, 72] on span "Revert prices now" at bounding box center [276, 74] width 37 height 6
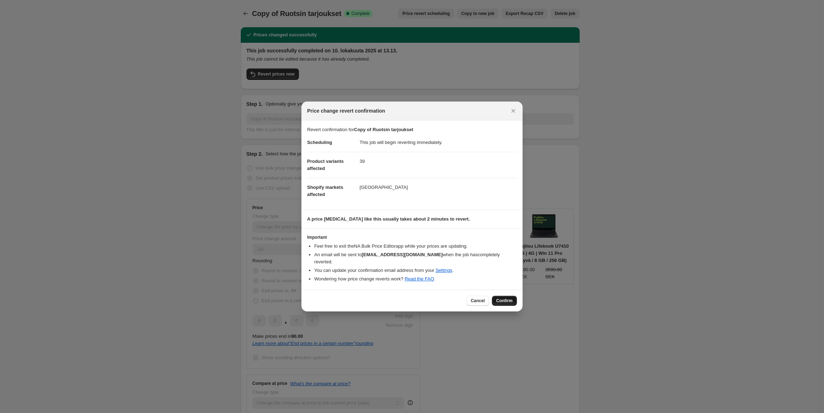
click at [506, 298] on span "Confirm" at bounding box center [504, 301] width 16 height 6
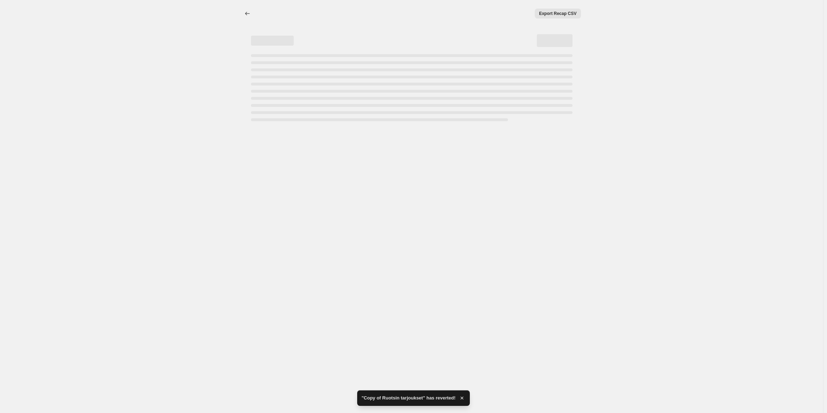
select select "percentage"
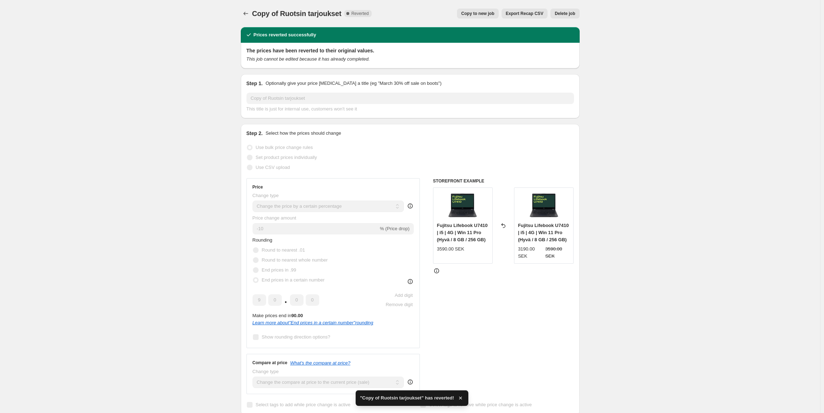
click at [486, 14] on span "Copy to new job" at bounding box center [477, 14] width 33 height 6
select select "percentage"
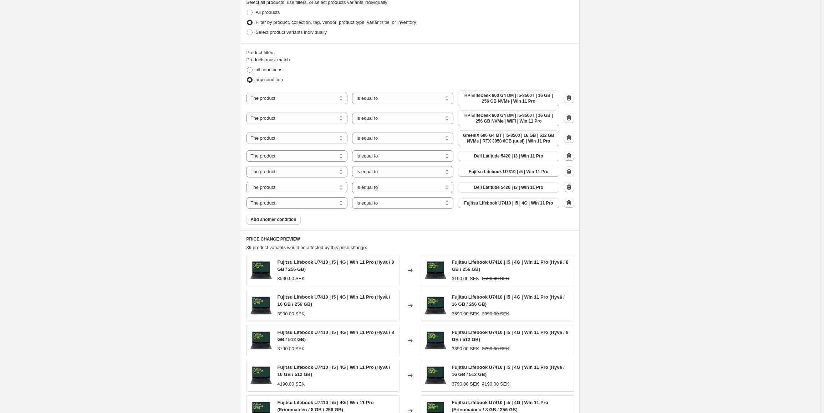
scroll to position [428, 0]
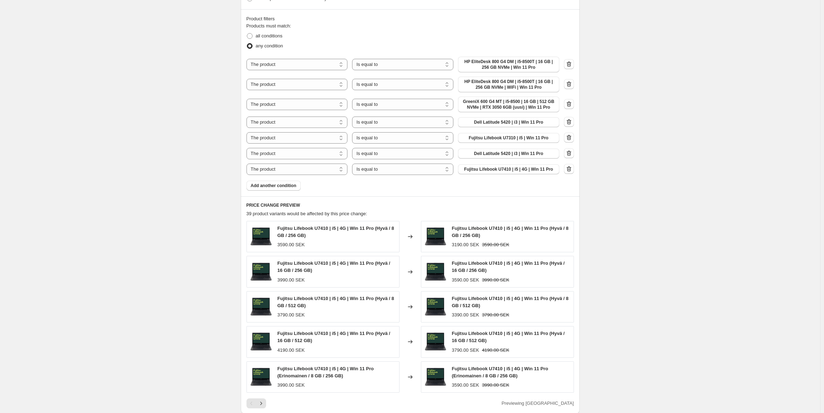
click at [193, 189] on div "Create new price [MEDICAL_DATA]. This page is ready Create new price [MEDICAL_D…" at bounding box center [410, 107] width 820 height 1070
click at [569, 154] on icon "button" at bounding box center [569, 154] width 1 height 2
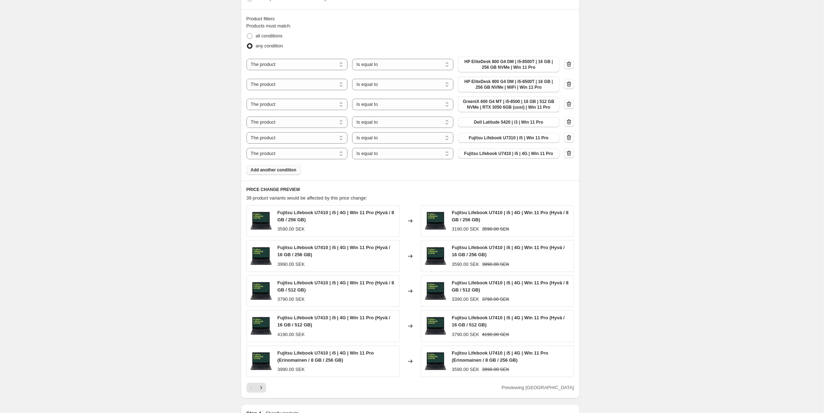
click at [271, 170] on span "Add another condition" at bounding box center [274, 170] width 46 height 6
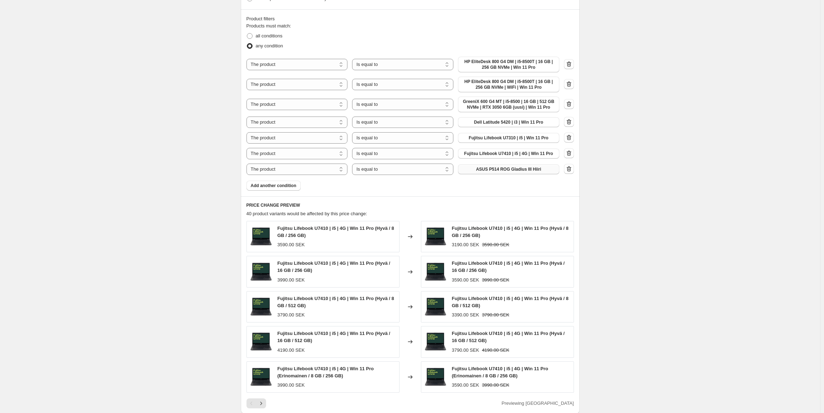
click at [509, 168] on span "ASUS P514 ROG Gladius III Hiiri" at bounding box center [508, 169] width 65 height 6
click at [500, 170] on span "ASUS P514 ROG Gladius III Hiiri" at bounding box center [508, 169] width 65 height 6
click at [275, 186] on span "Add another condition" at bounding box center [274, 186] width 46 height 6
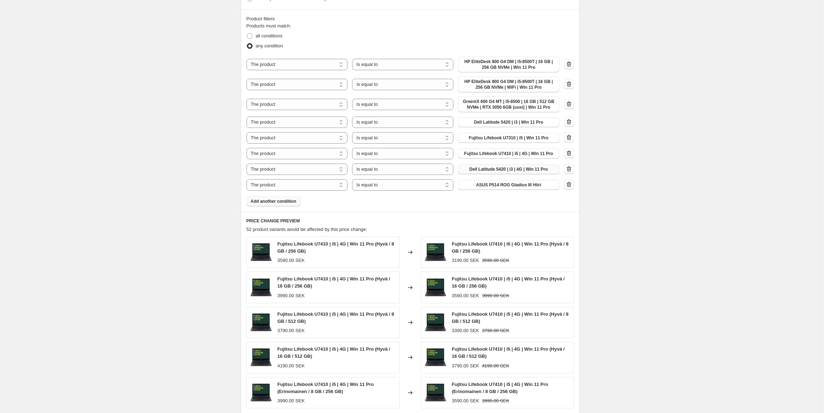
click at [569, 184] on icon "button" at bounding box center [569, 185] width 1 height 2
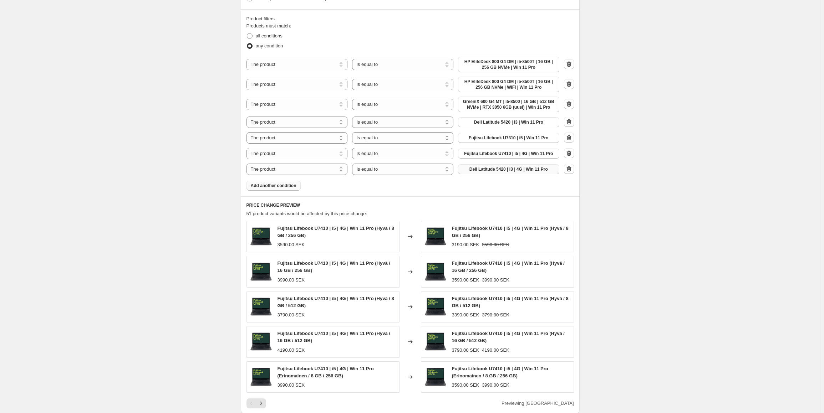
click at [277, 186] on span "Add another condition" at bounding box center [274, 186] width 46 height 6
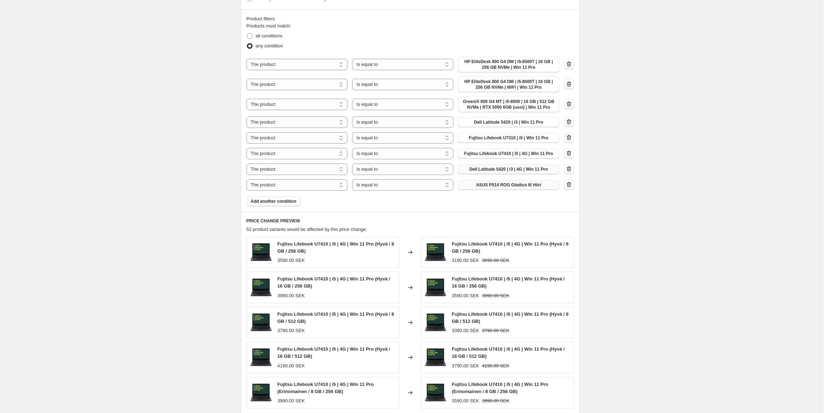
click at [516, 186] on span "ASUS P514 ROG Gladius III Hiiri" at bounding box center [508, 185] width 65 height 6
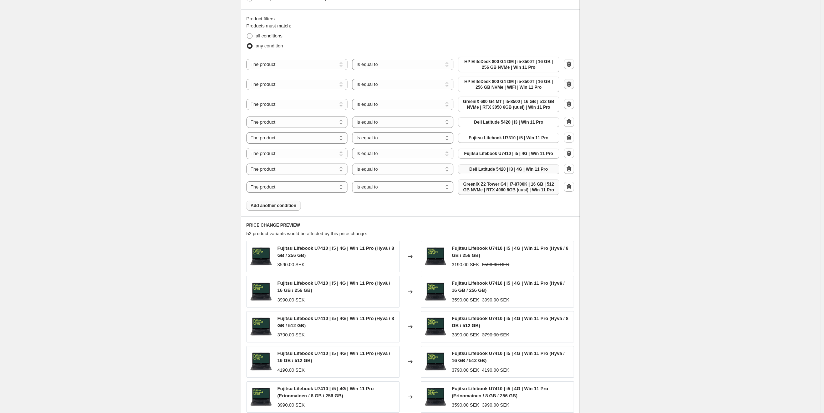
click at [572, 82] on icon "button" at bounding box center [568, 84] width 7 height 7
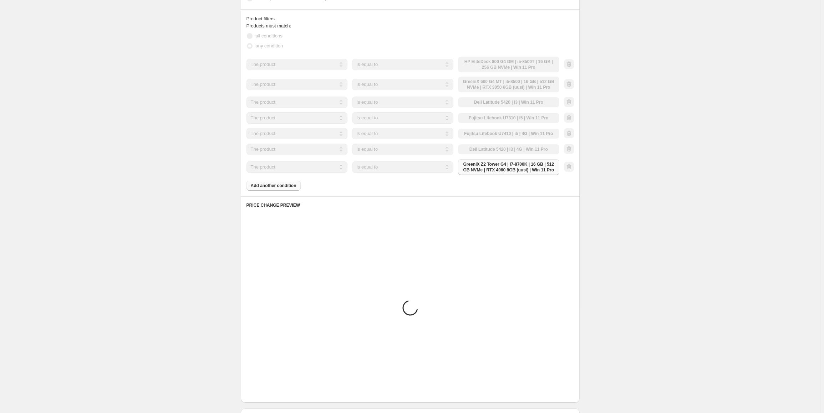
click at [606, 83] on div "Create new price [MEDICAL_DATA]. This page is ready Create new price [MEDICAL_D…" at bounding box center [410, 101] width 820 height 1059
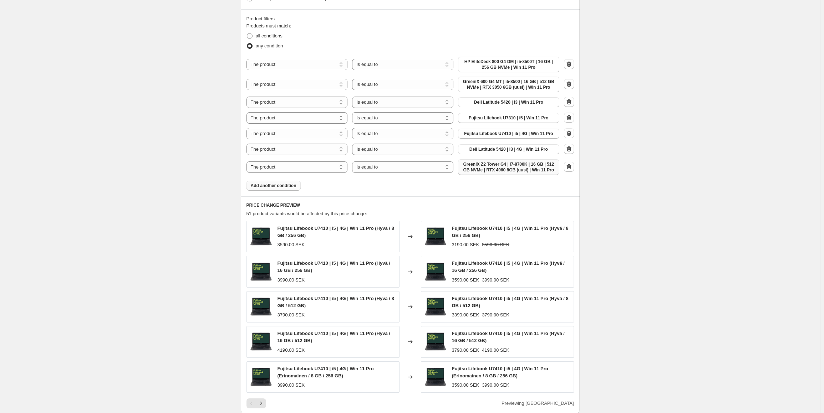
click at [595, 137] on div "Create new price [MEDICAL_DATA]. This page is ready Create new price [MEDICAL_D…" at bounding box center [410, 107] width 820 height 1070
click at [536, 103] on span "Dell Latitude 5420 | i3 | Win 11 Pro" at bounding box center [508, 102] width 69 height 6
click at [568, 102] on icon "button" at bounding box center [568, 102] width 1 height 2
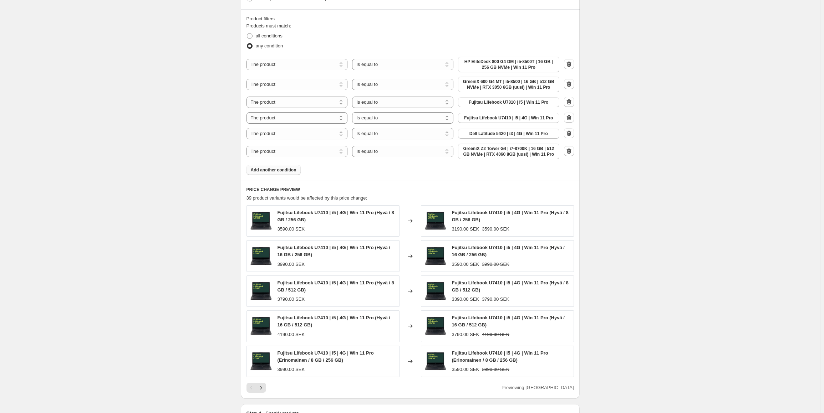
click at [272, 171] on span "Add another condition" at bounding box center [274, 170] width 46 height 6
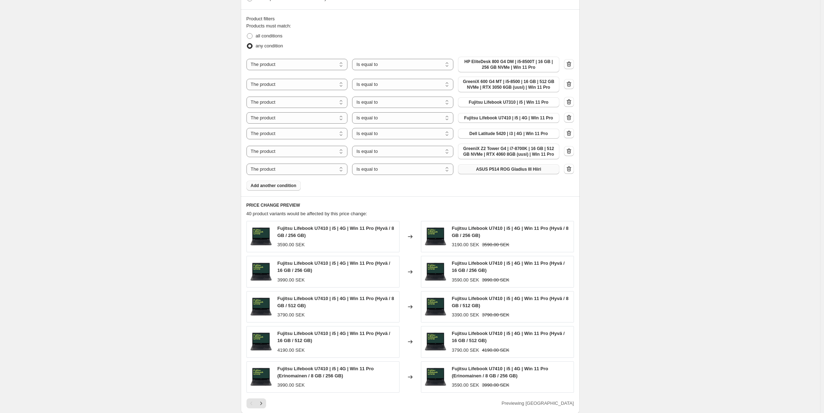
click at [507, 169] on span "ASUS P514 ROG Gladius III Hiiri" at bounding box center [508, 169] width 65 height 6
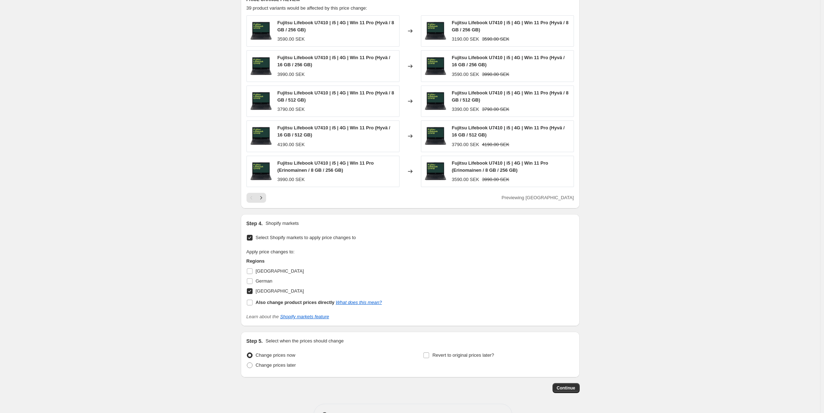
scroll to position [655, 0]
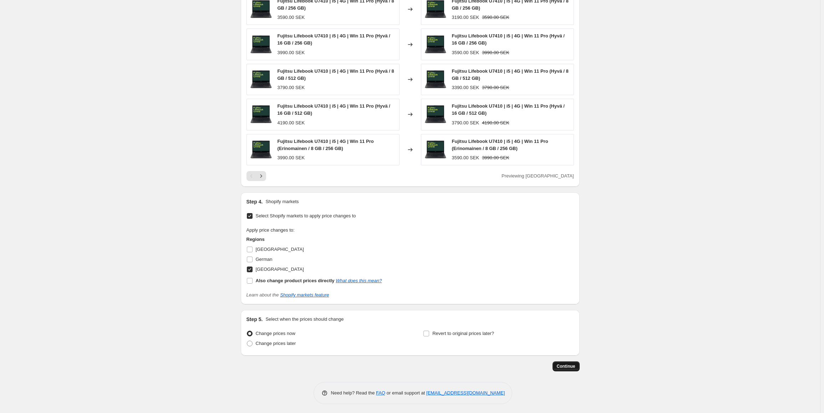
click at [569, 366] on span "Continue" at bounding box center [566, 367] width 19 height 6
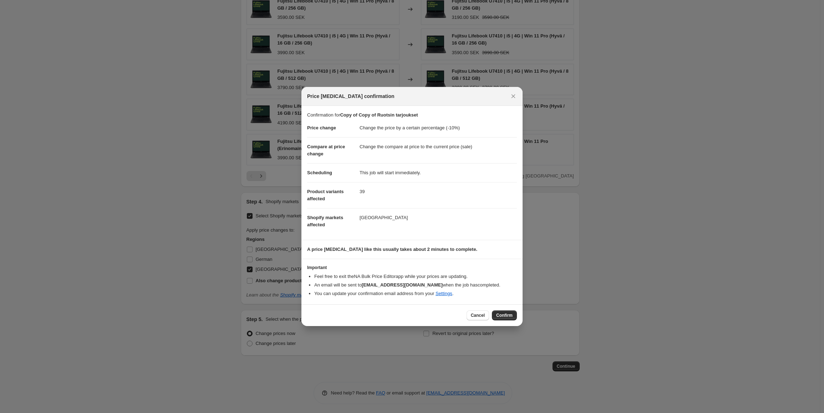
click at [502, 316] on button "Confirm" at bounding box center [504, 316] width 25 height 10
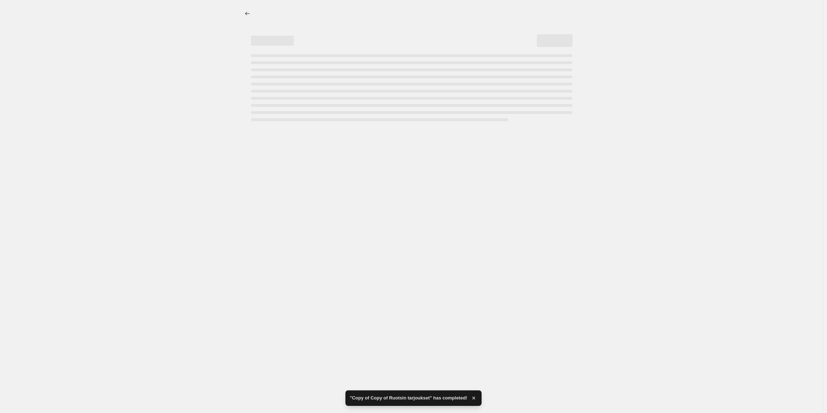
select select "percentage"
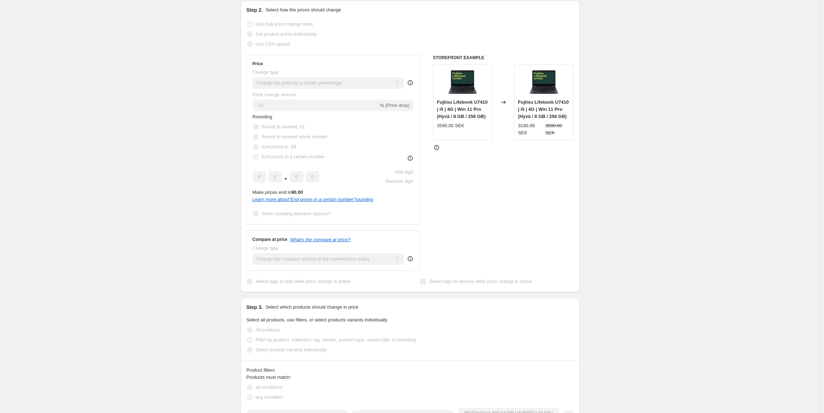
scroll to position [71, 0]
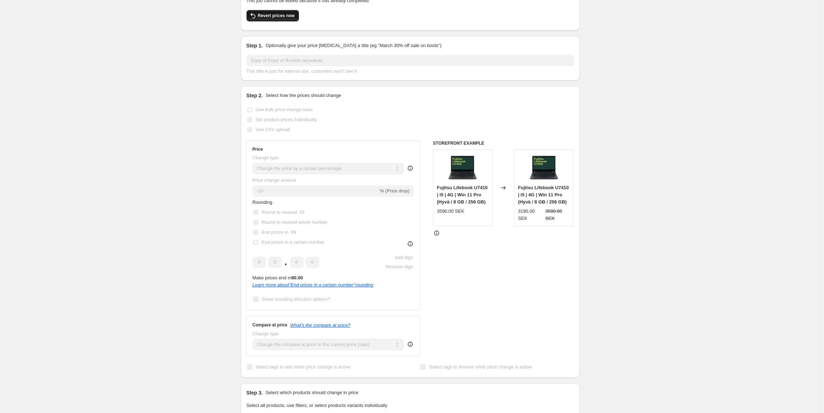
click at [281, 13] on span "Revert prices now" at bounding box center [276, 16] width 37 height 6
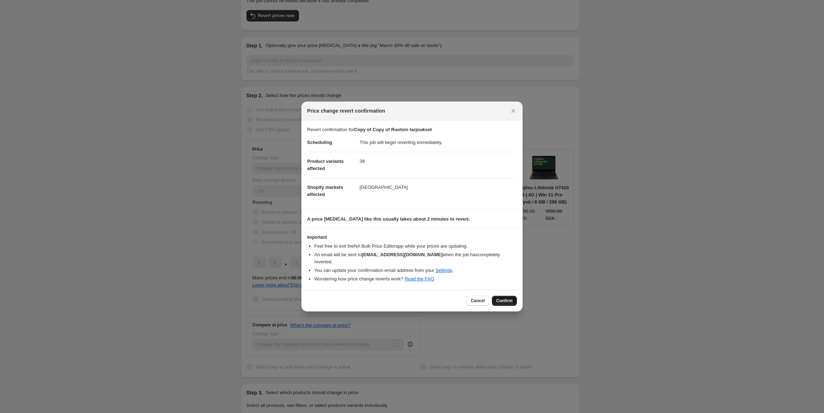
click at [509, 298] on span "Confirm" at bounding box center [504, 301] width 16 height 6
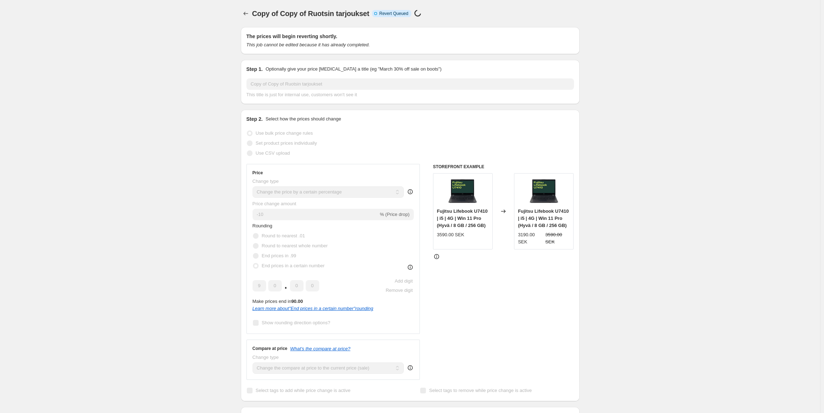
scroll to position [71, 0]
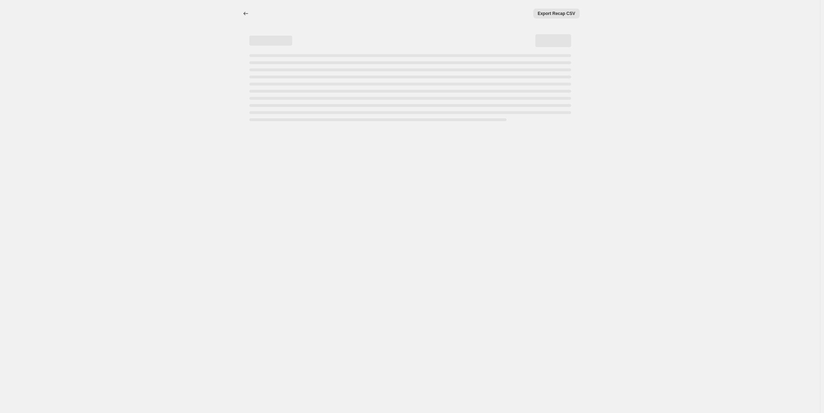
scroll to position [0, 0]
select select "percentage"
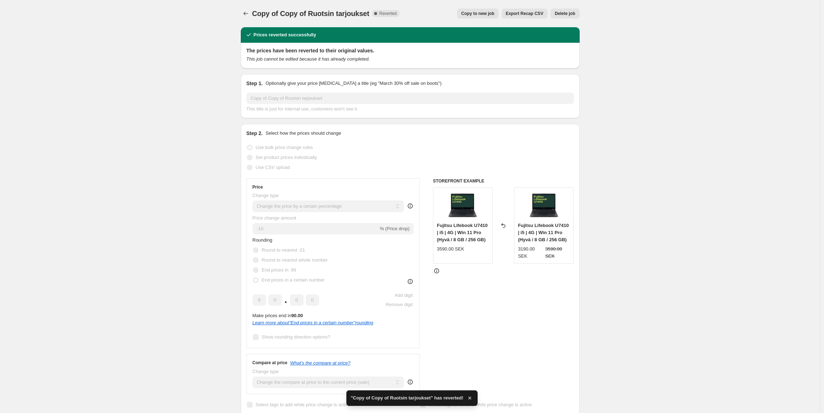
click at [480, 12] on span "Copy to new job" at bounding box center [477, 14] width 33 height 6
select select "percentage"
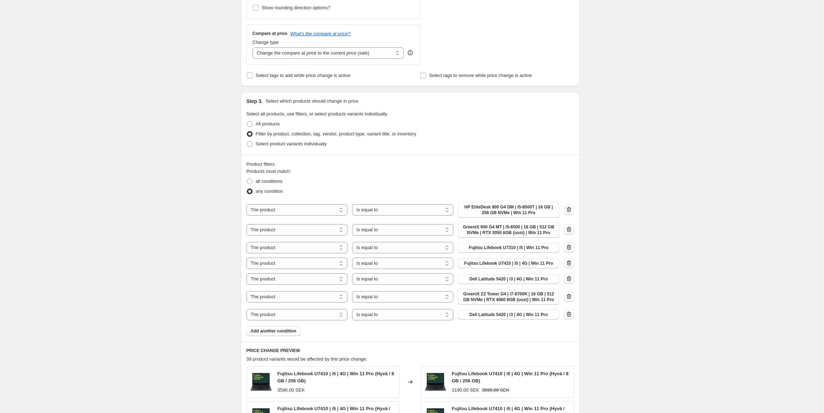
scroll to position [321, 0]
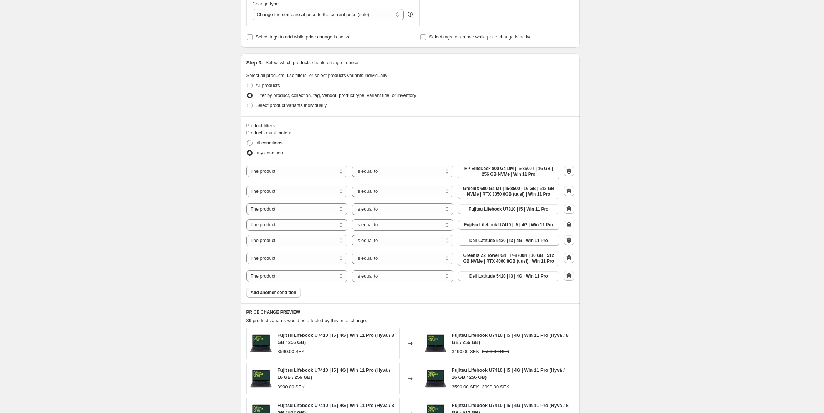
click at [570, 278] on icon "button" at bounding box center [568, 275] width 7 height 7
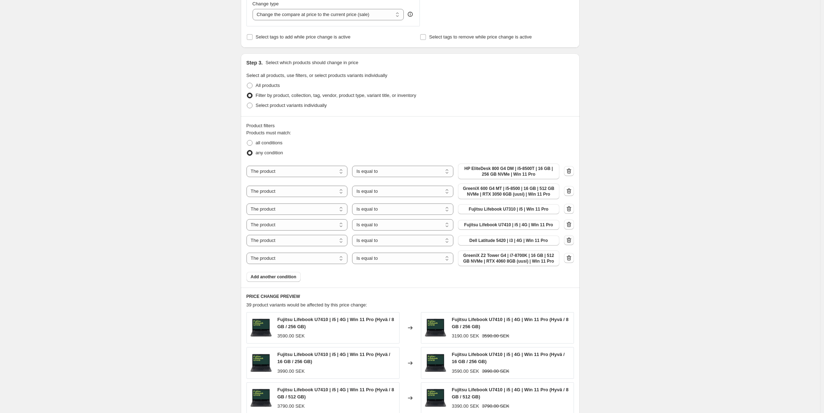
click at [571, 240] on icon "button" at bounding box center [568, 240] width 7 height 7
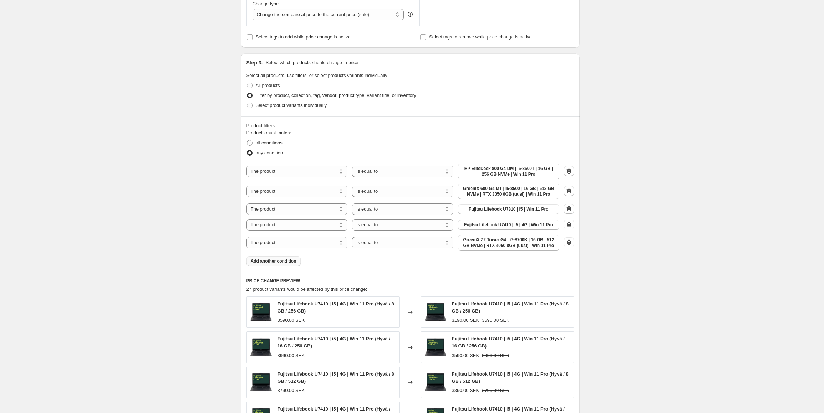
click at [272, 260] on span "Add another condition" at bounding box center [274, 261] width 46 height 6
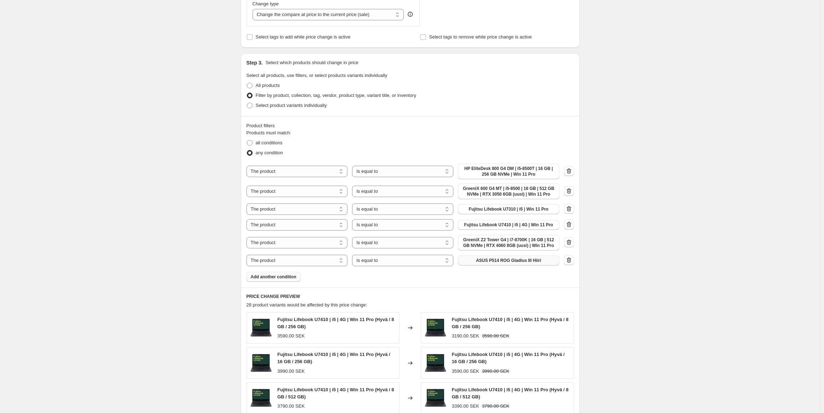
click at [518, 261] on span "ASUS P514 ROG Gladius III Hiiri" at bounding box center [508, 261] width 65 height 6
click at [282, 277] on span "Add another condition" at bounding box center [274, 277] width 46 height 6
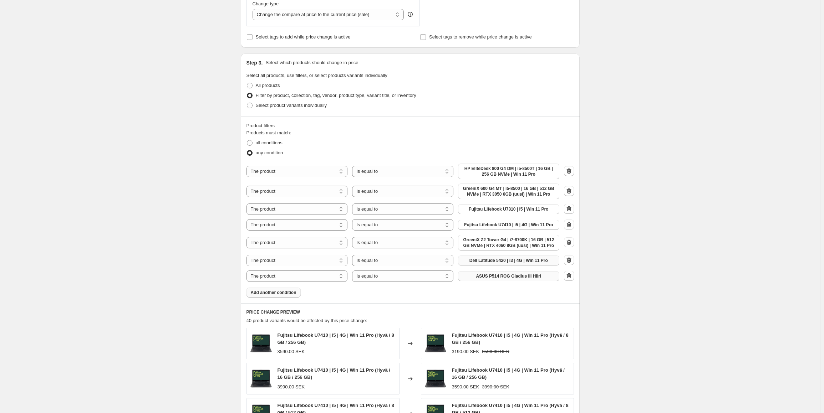
click at [502, 277] on span "ASUS P514 ROG Gladius III Hiiri" at bounding box center [508, 276] width 65 height 6
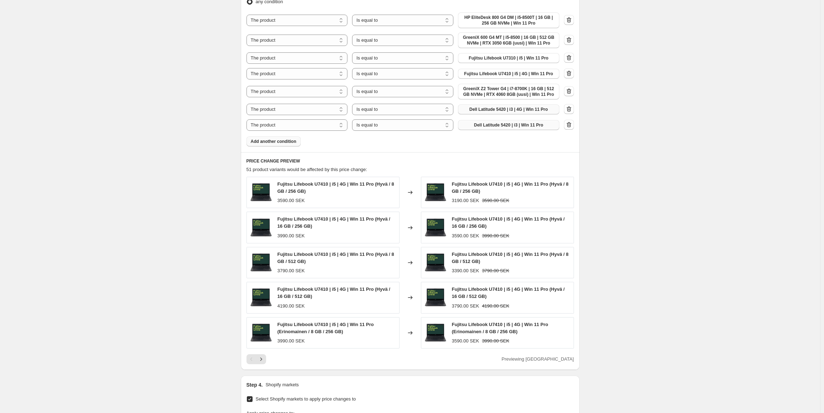
scroll to position [655, 0]
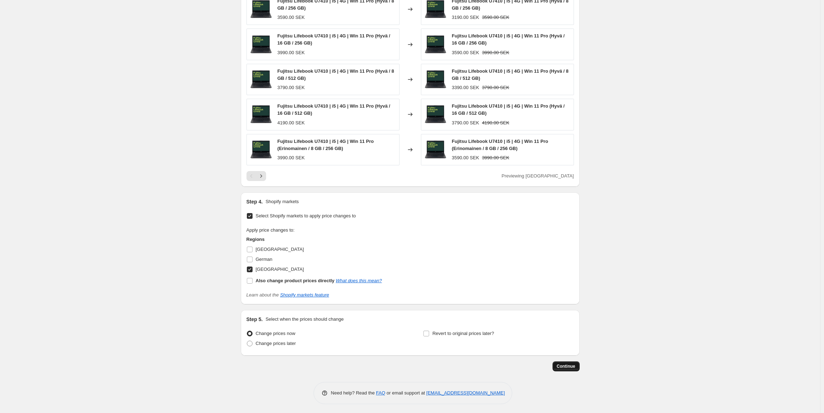
click at [565, 368] on span "Continue" at bounding box center [566, 367] width 19 height 6
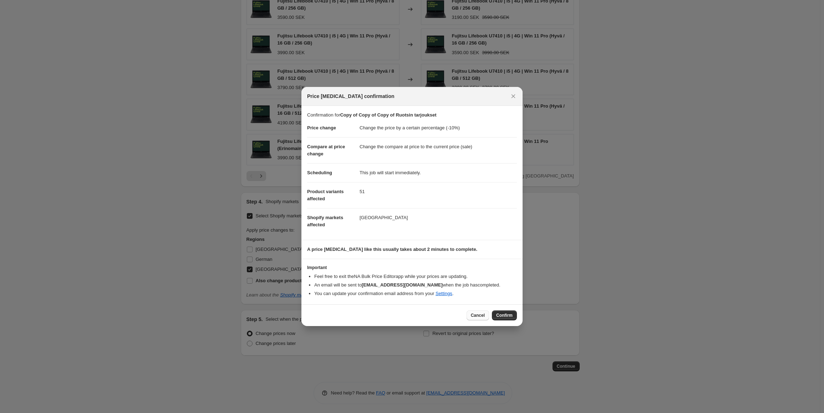
click at [477, 318] on span "Cancel" at bounding box center [478, 316] width 14 height 6
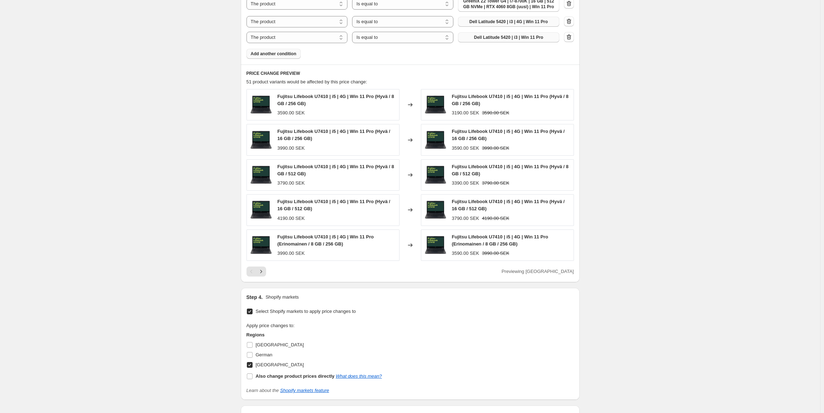
scroll to position [655, 0]
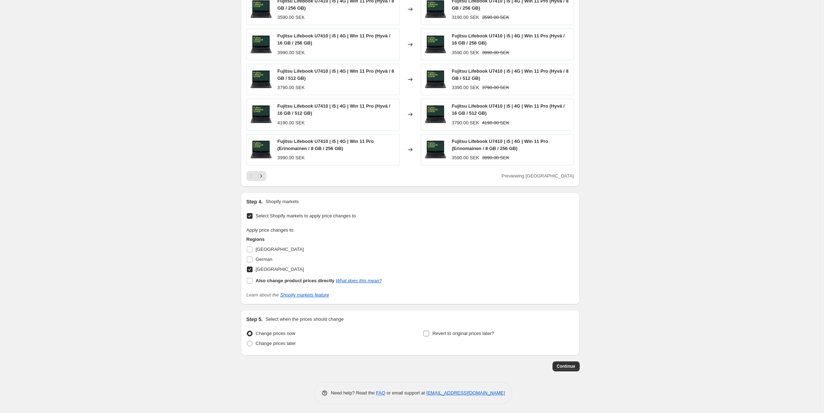
click at [427, 334] on input "Revert to original prices later?" at bounding box center [426, 334] width 6 height 6
checkbox input "true"
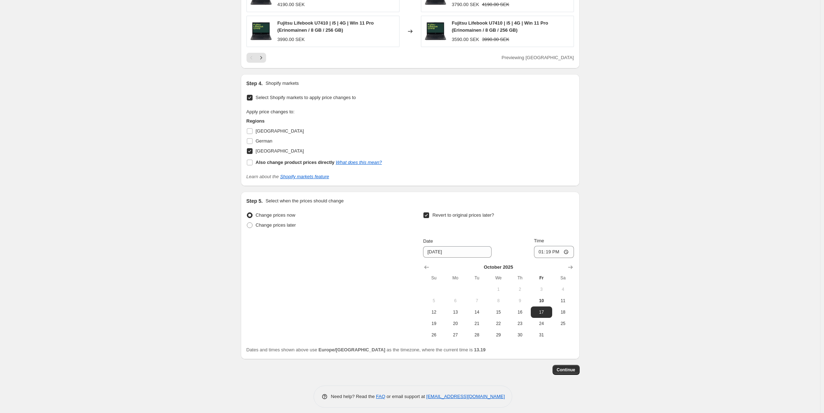
scroll to position [777, 0]
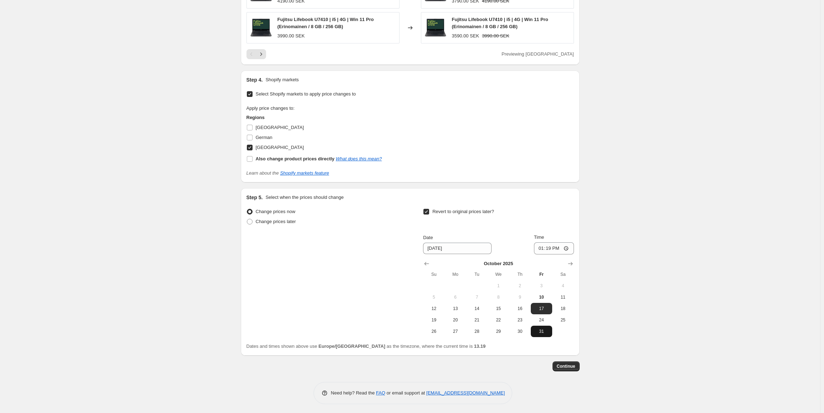
click at [544, 331] on span "31" at bounding box center [541, 332] width 16 height 6
type input "[DATE]"
click at [557, 248] on input "13:19" at bounding box center [554, 248] width 40 height 12
click at [551, 249] on input "13:19" at bounding box center [554, 248] width 40 height 12
type input "00:00"
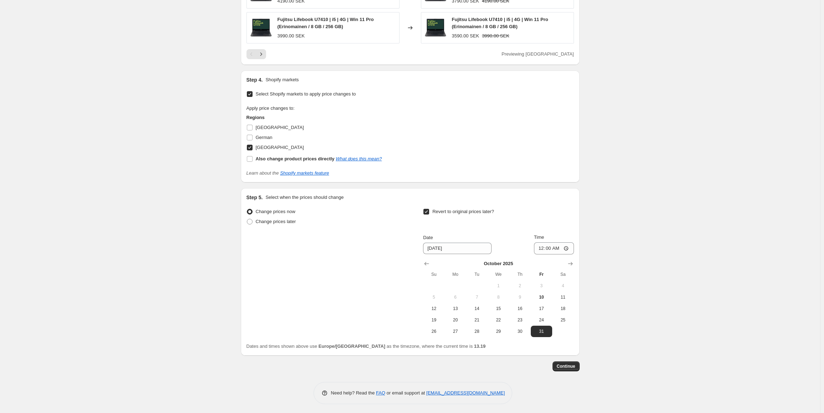
click at [570, 366] on span "Continue" at bounding box center [566, 367] width 19 height 6
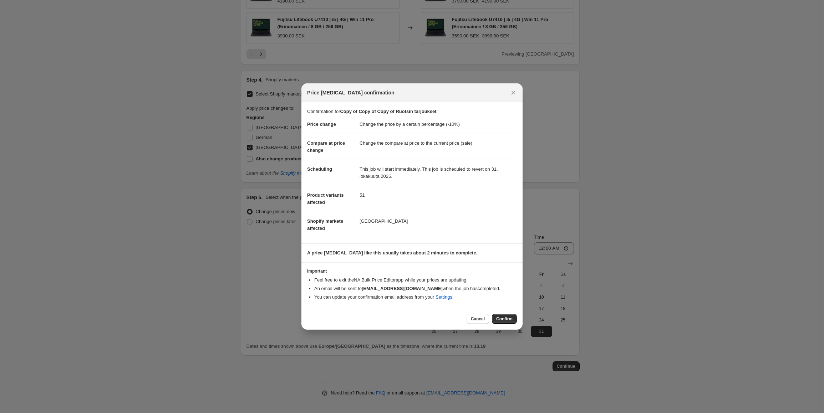
click at [504, 317] on span "Confirm" at bounding box center [504, 319] width 16 height 6
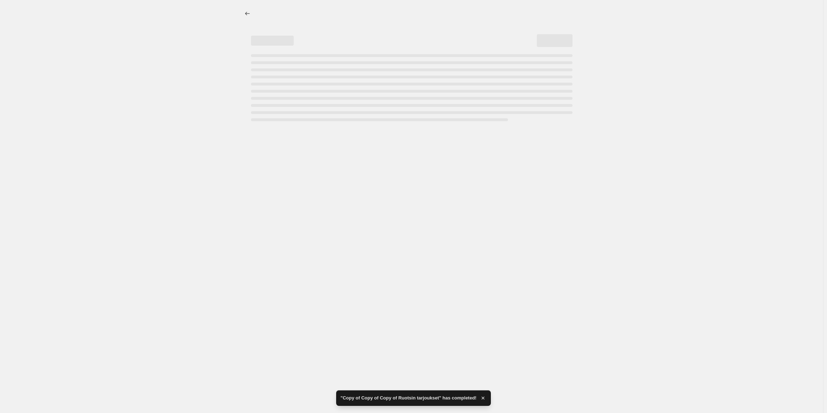
select select "percentage"
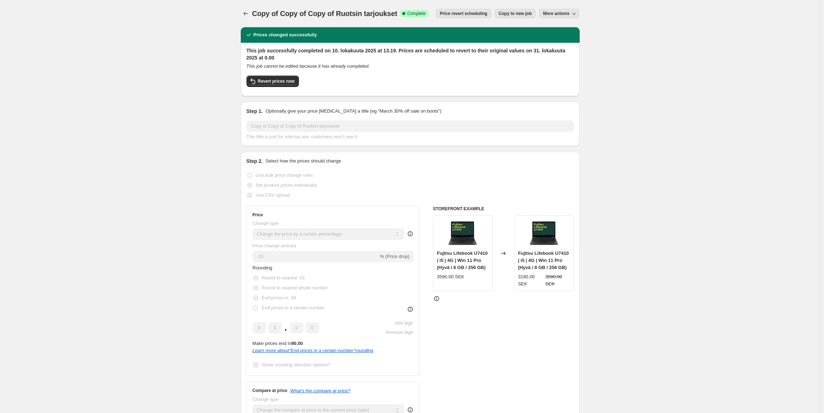
drag, startPoint x: 149, startPoint y: 97, endPoint x: 5, endPoint y: 22, distance: 162.3
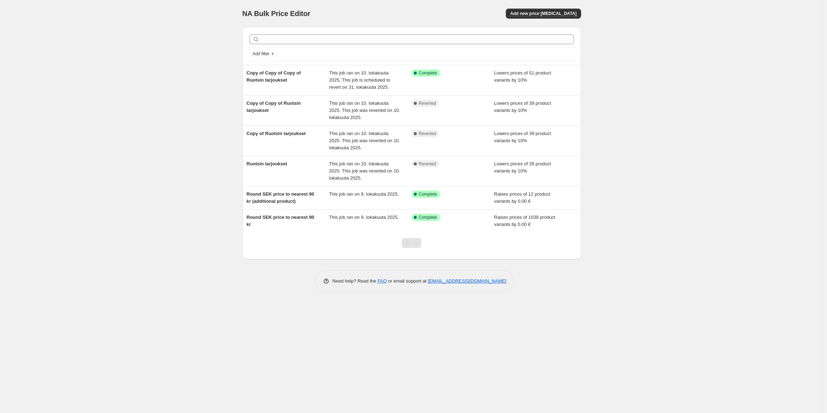
click at [111, 191] on div "NA Bulk Price Editor. This page is ready NA Bulk Price Editor Add new price [ME…" at bounding box center [411, 206] width 823 height 413
click at [166, 128] on div "NA Bulk Price Editor. This page is ready NA Bulk Price Editor Add new price [ME…" at bounding box center [411, 206] width 823 height 413
click at [148, 135] on div "NA Bulk Price Editor. This page is ready NA Bulk Price Editor Add new price cha…" at bounding box center [411, 206] width 823 height 413
click at [147, 135] on div "NA Bulk Price Editor. This page is ready NA Bulk Price Editor Add new price cha…" at bounding box center [411, 206] width 823 height 413
click at [210, 363] on div "NA Bulk Price Editor. This page is ready NA Bulk Price Editor Add new price cha…" at bounding box center [411, 206] width 823 height 413
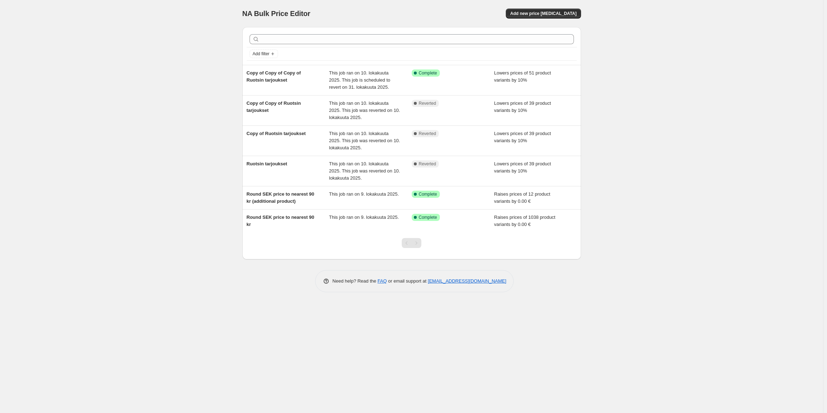
click at [217, 345] on div "NA Bulk Price Editor. This page is ready NA Bulk Price Editor Add new price cha…" at bounding box center [411, 206] width 823 height 413
